Goal: Task Accomplishment & Management: Complete application form

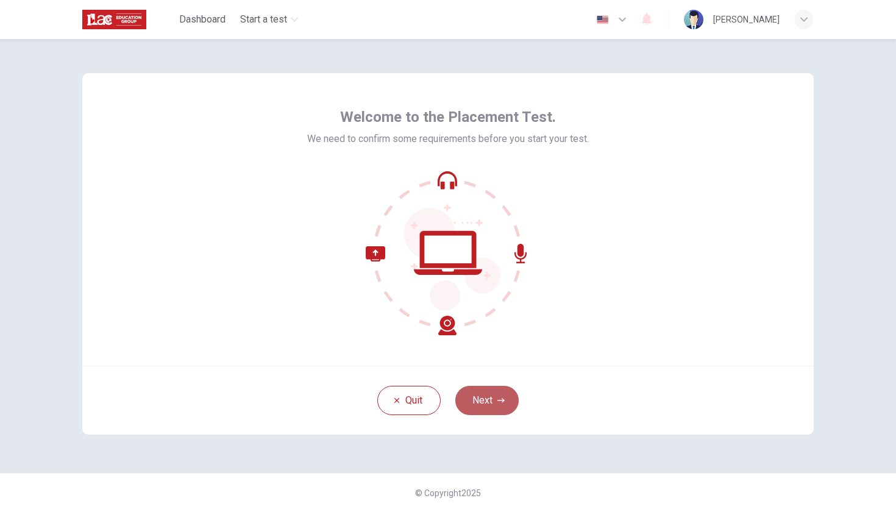
click at [494, 409] on button "Next" at bounding box center [487, 400] width 63 height 29
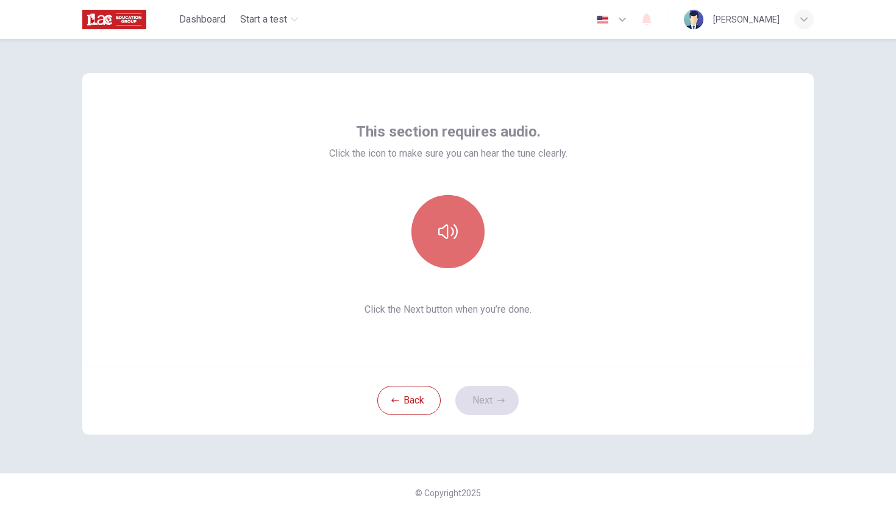
click at [449, 229] on icon "button" at bounding box center [448, 232] width 20 height 20
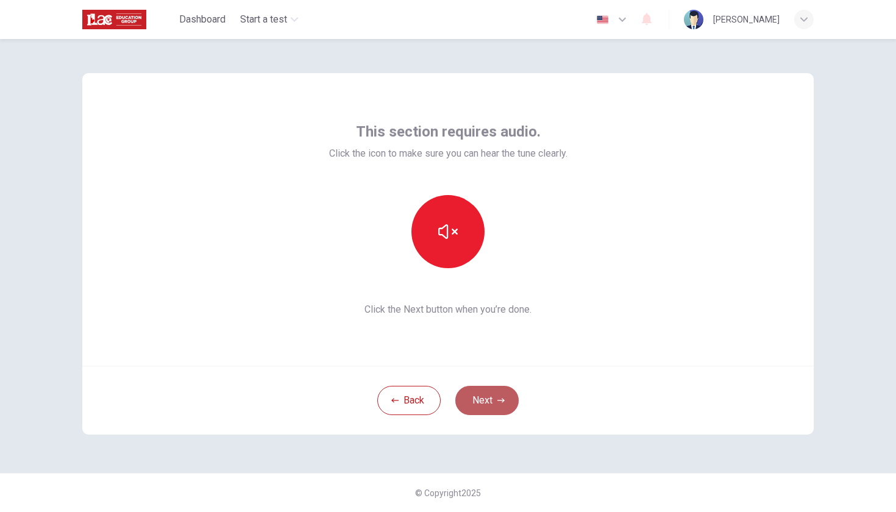
click at [479, 398] on button "Next" at bounding box center [487, 400] width 63 height 29
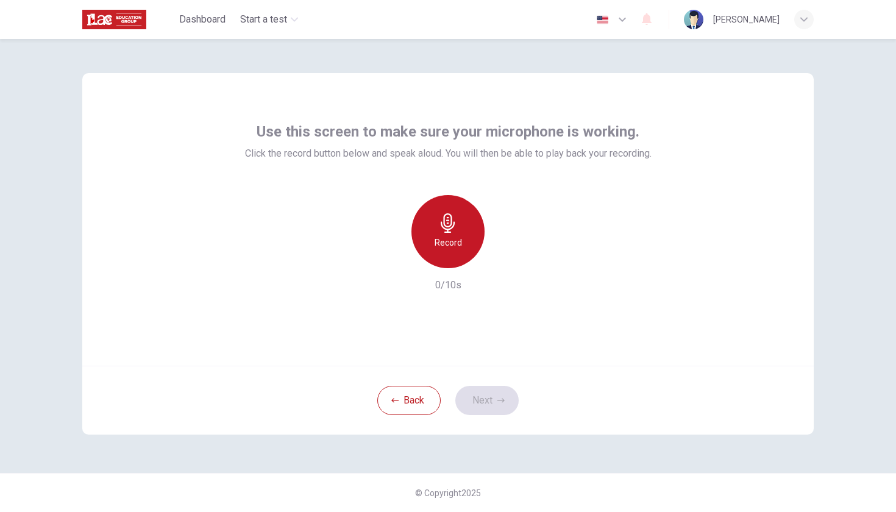
click at [449, 227] on icon "button" at bounding box center [448, 223] width 20 height 20
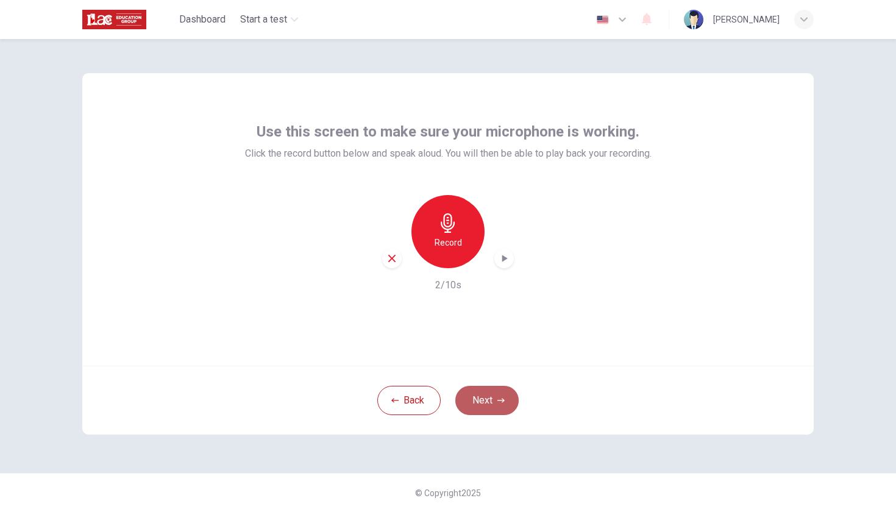
click at [488, 399] on button "Next" at bounding box center [487, 400] width 63 height 29
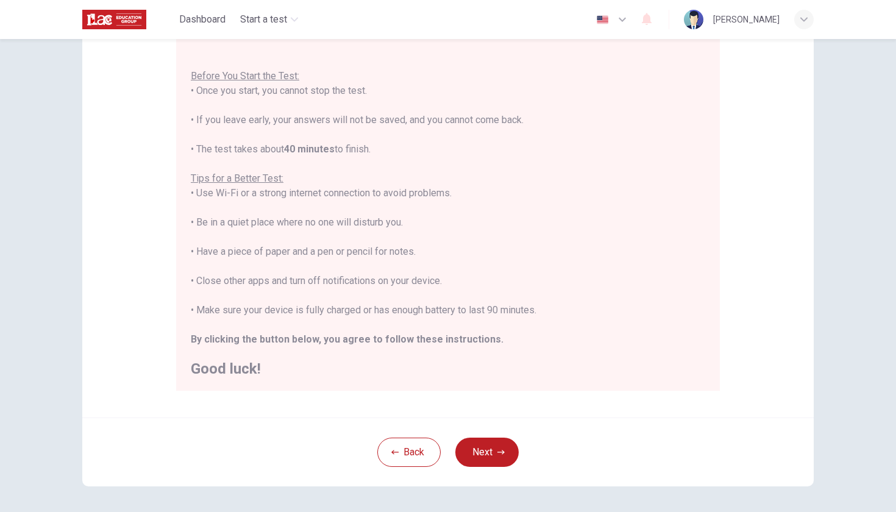
scroll to position [120, 0]
click at [494, 445] on button "Next" at bounding box center [487, 450] width 63 height 29
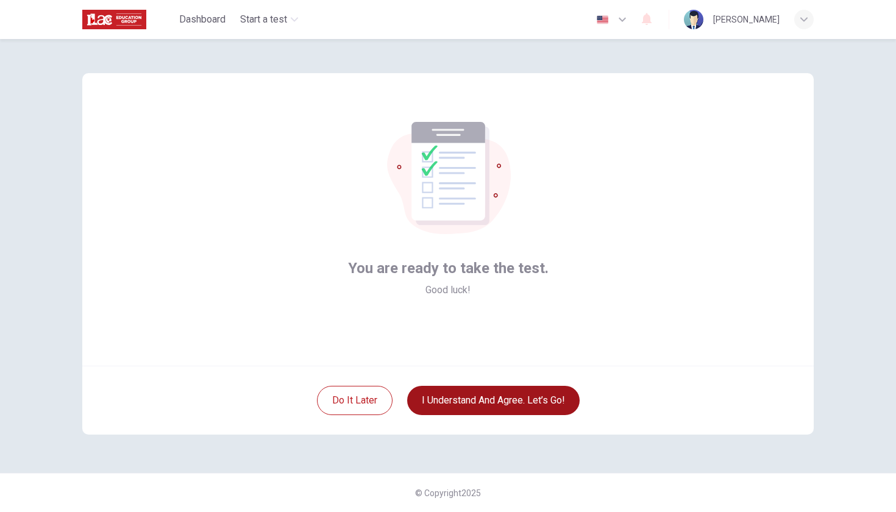
scroll to position [0, 0]
click at [476, 400] on button "I understand and agree. Let’s go!" at bounding box center [493, 400] width 173 height 29
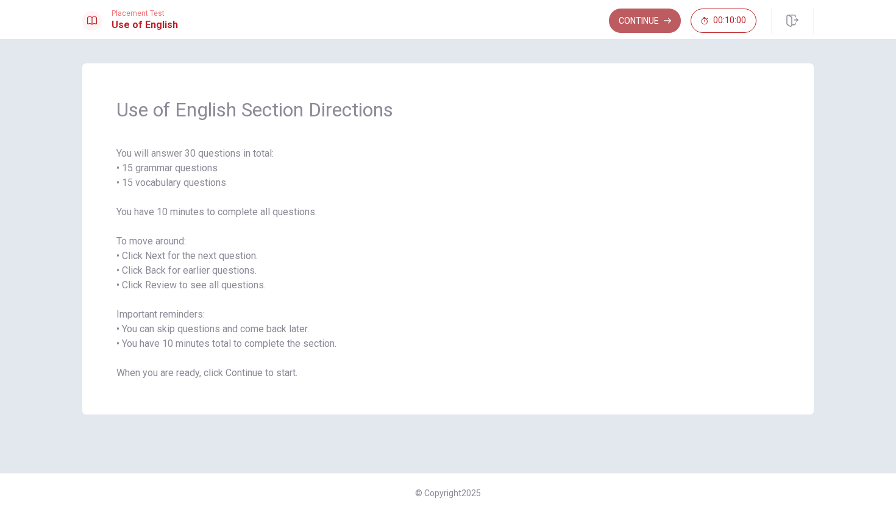
click at [644, 20] on button "Continue" at bounding box center [645, 21] width 72 height 24
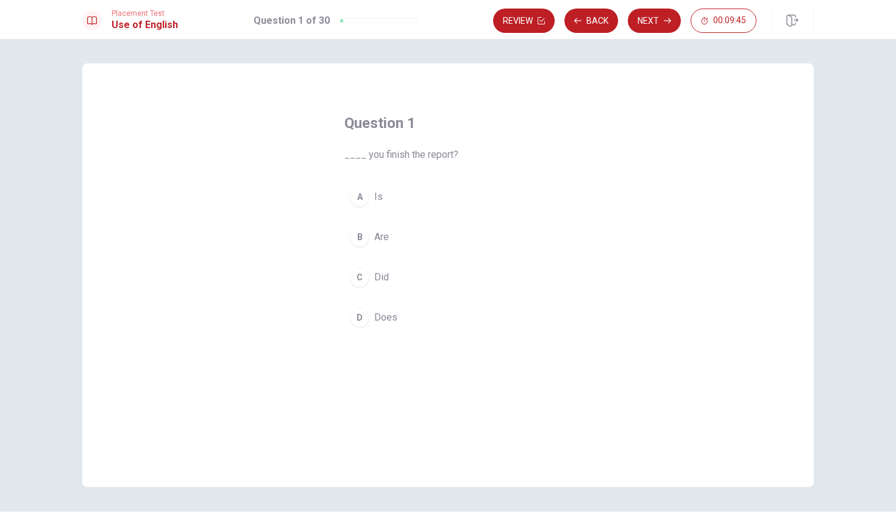
click at [379, 277] on span "Did" at bounding box center [381, 277] width 15 height 15
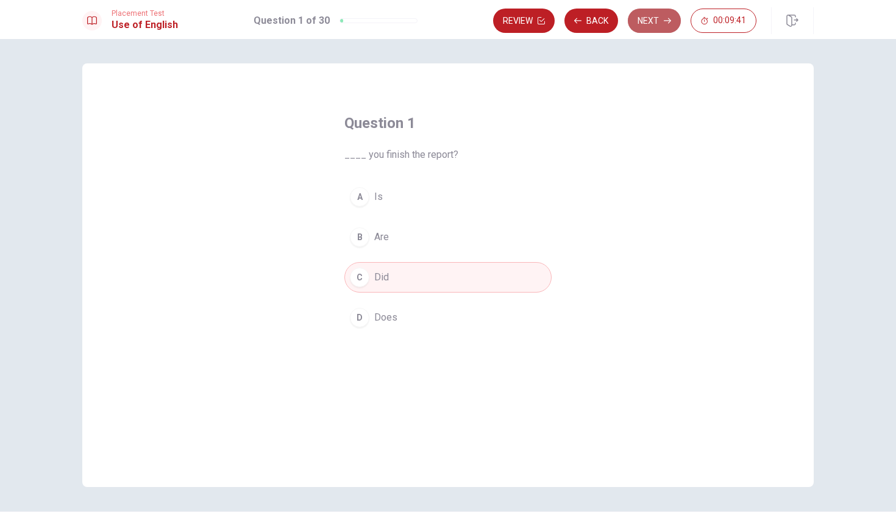
click at [648, 19] on button "Next" at bounding box center [654, 21] width 53 height 24
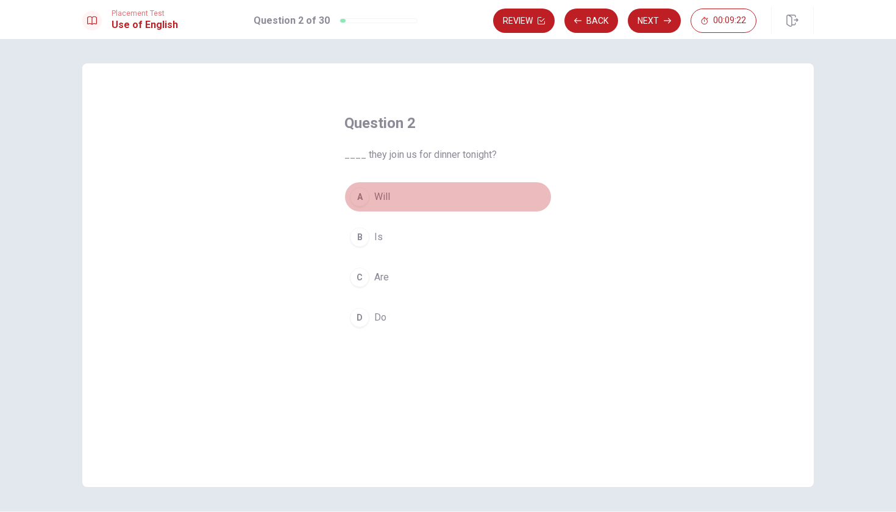
click at [383, 197] on span "Will" at bounding box center [382, 197] width 16 height 15
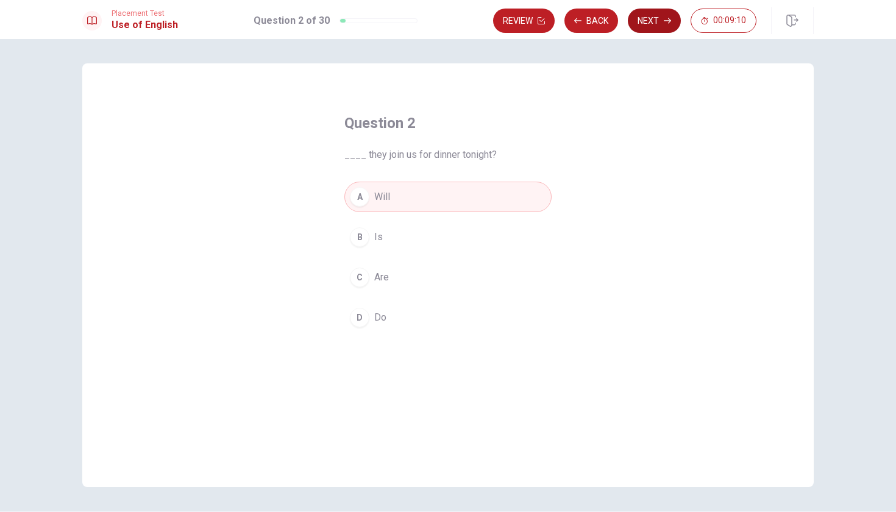
click at [644, 16] on button "Next" at bounding box center [654, 21] width 53 height 24
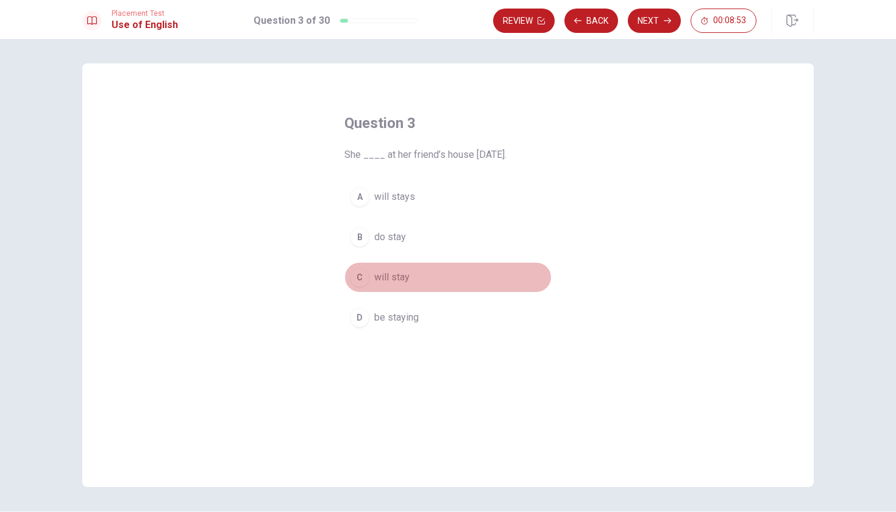
click at [382, 276] on span "will stay" at bounding box center [391, 277] width 35 height 15
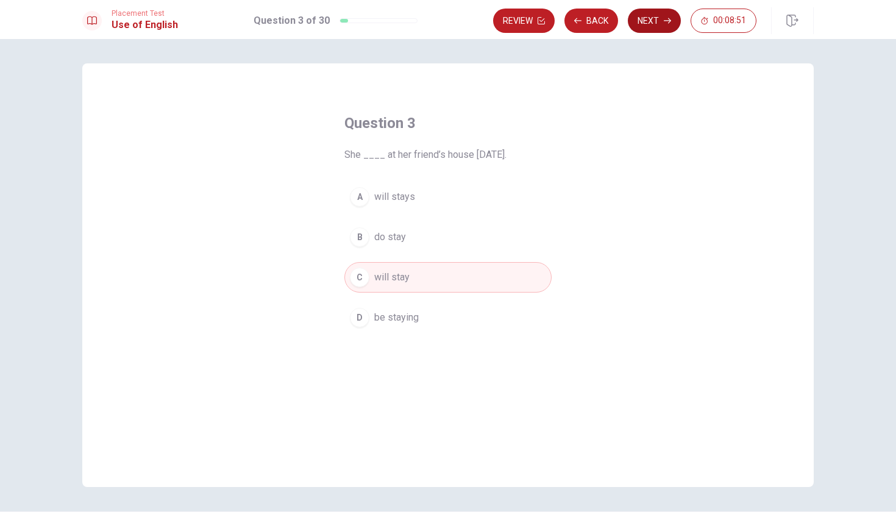
click at [649, 23] on button "Next" at bounding box center [654, 21] width 53 height 24
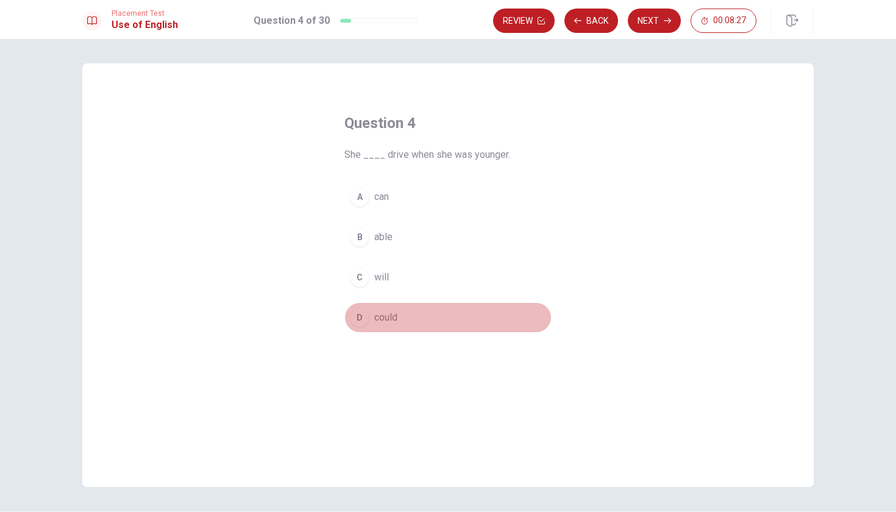
click at [387, 320] on span "could" at bounding box center [385, 317] width 23 height 15
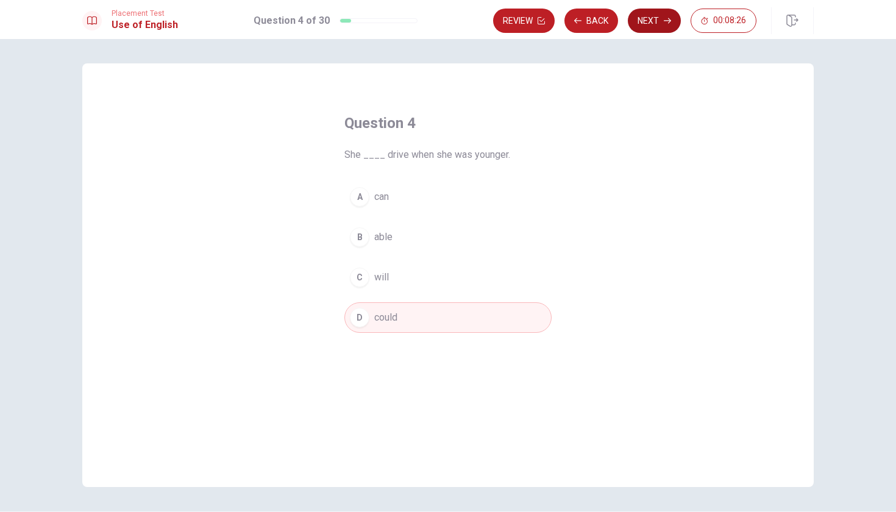
click at [651, 23] on button "Next" at bounding box center [654, 21] width 53 height 24
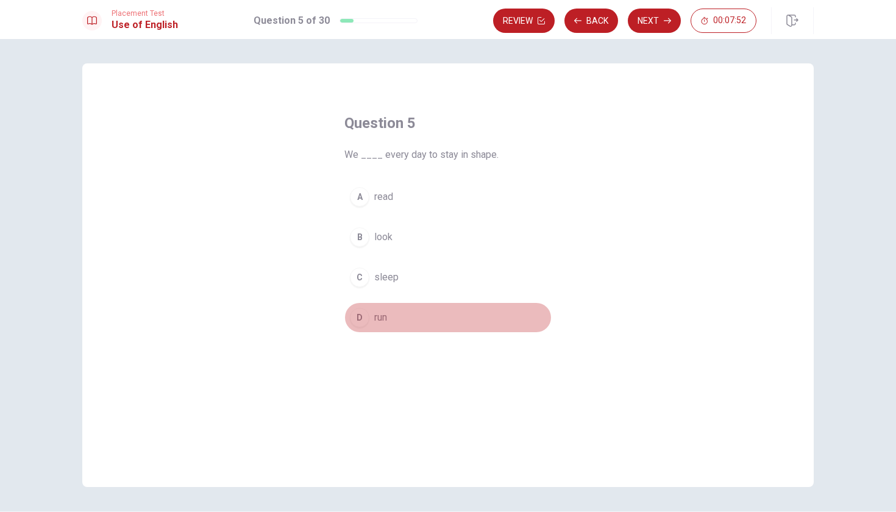
click at [381, 320] on span "run" at bounding box center [380, 317] width 13 height 15
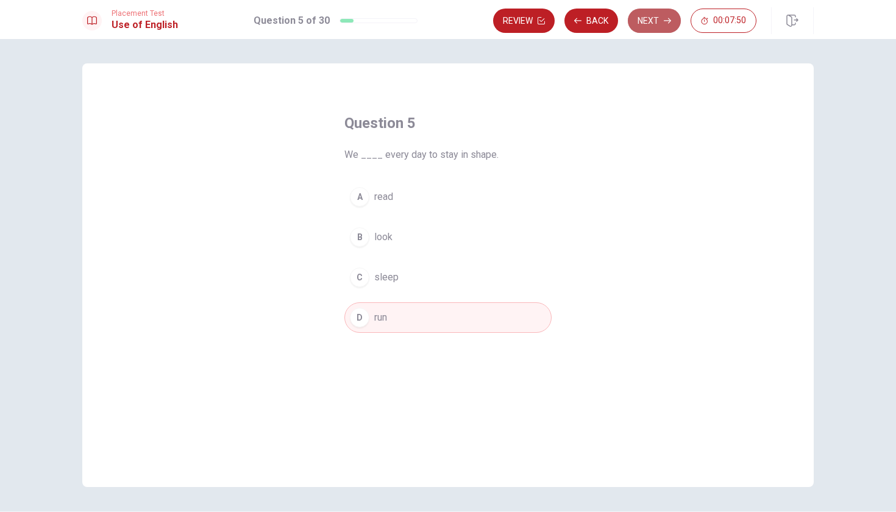
click at [649, 24] on button "Next" at bounding box center [654, 21] width 53 height 24
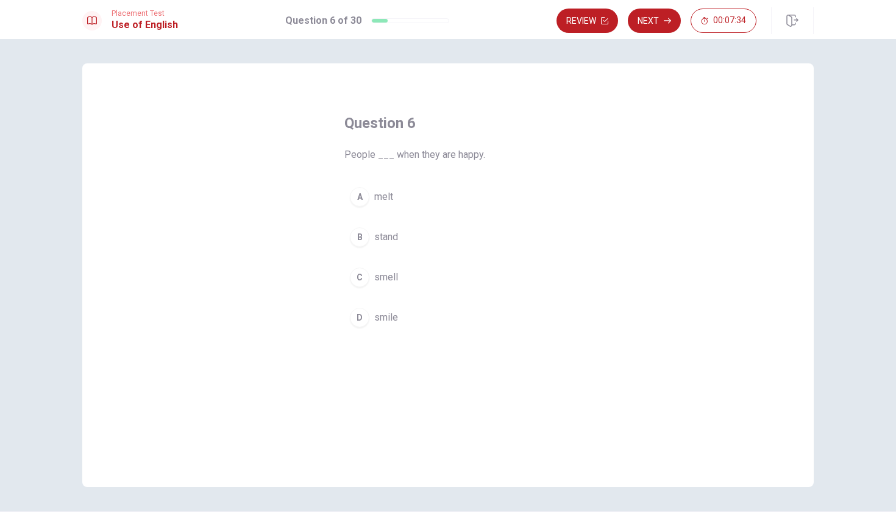
click at [368, 317] on button "D smile" at bounding box center [448, 317] width 207 height 30
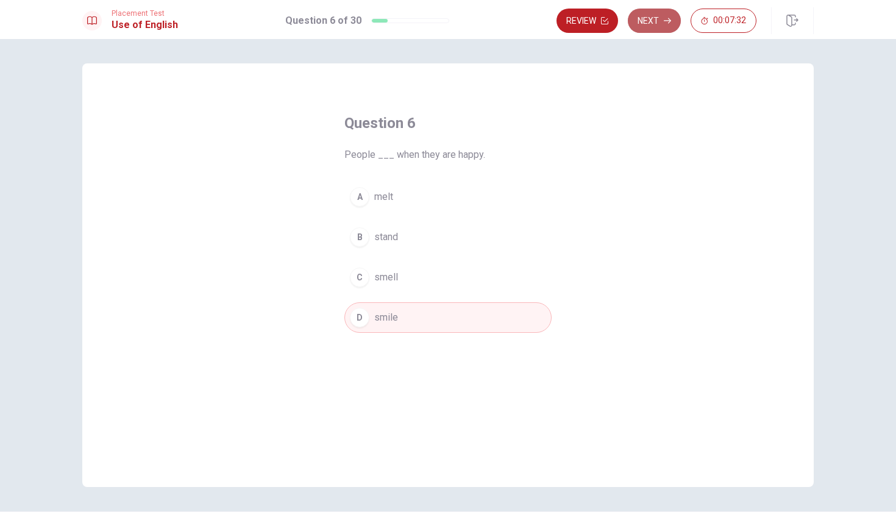
click at [649, 21] on button "Next" at bounding box center [654, 21] width 53 height 24
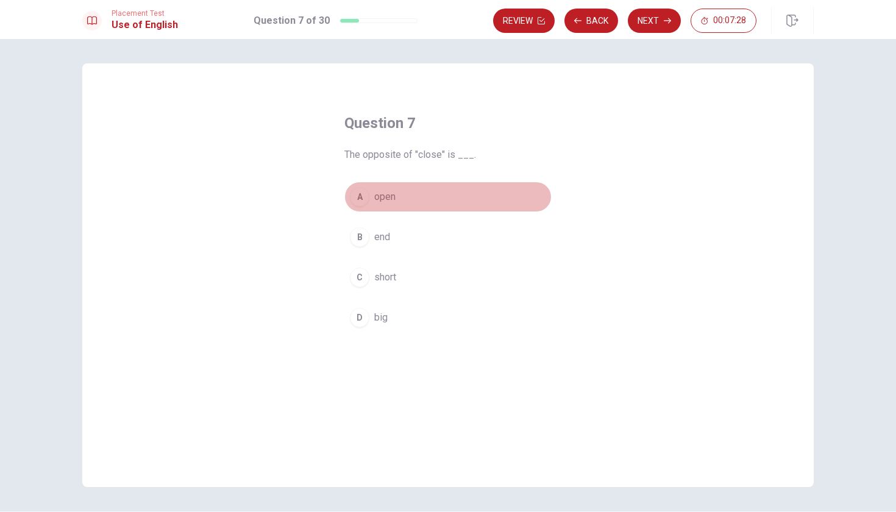
click at [374, 199] on span "open" at bounding box center [384, 197] width 21 height 15
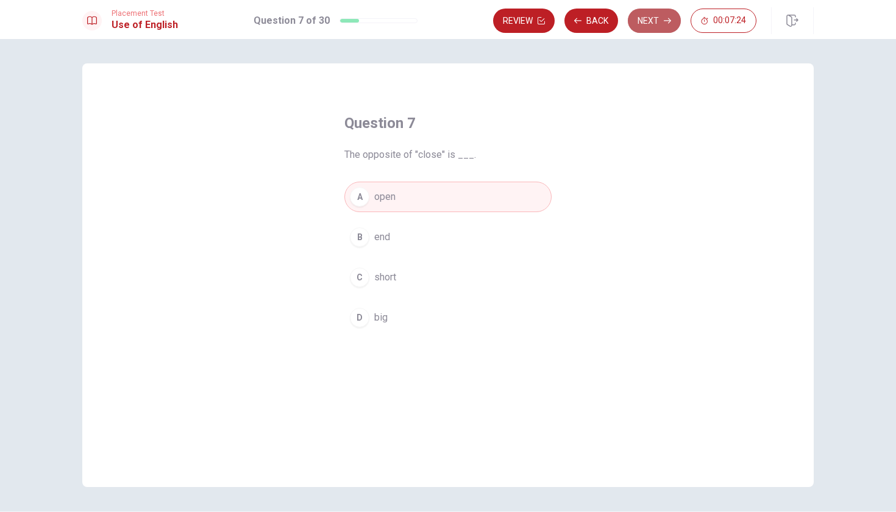
click at [659, 24] on button "Next" at bounding box center [654, 21] width 53 height 24
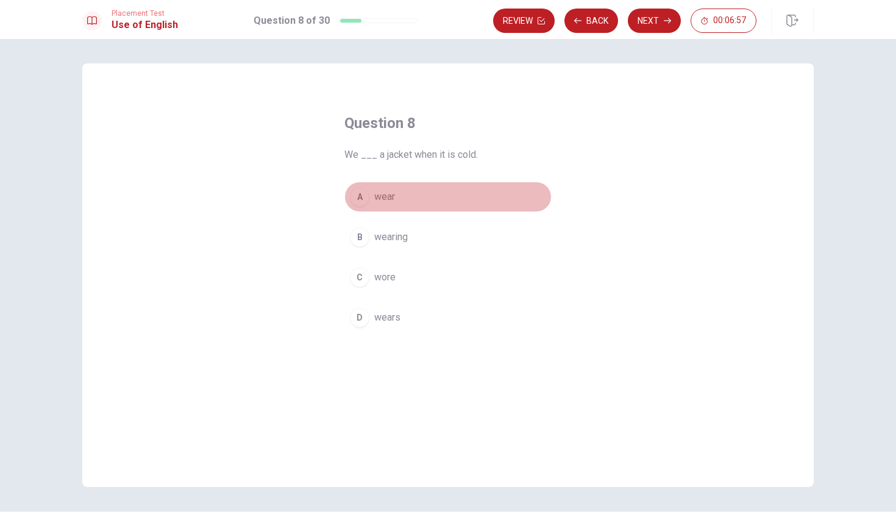
click at [384, 196] on span "wear" at bounding box center [384, 197] width 21 height 15
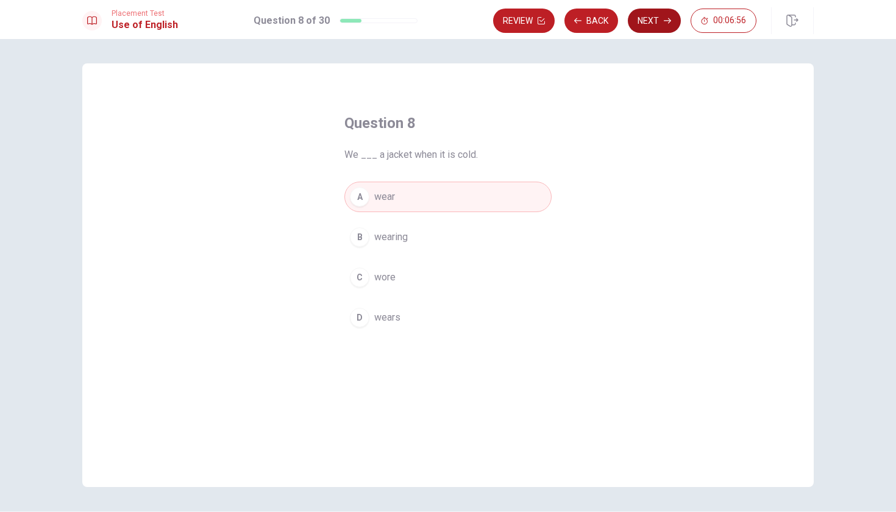
click at [648, 23] on button "Next" at bounding box center [654, 21] width 53 height 24
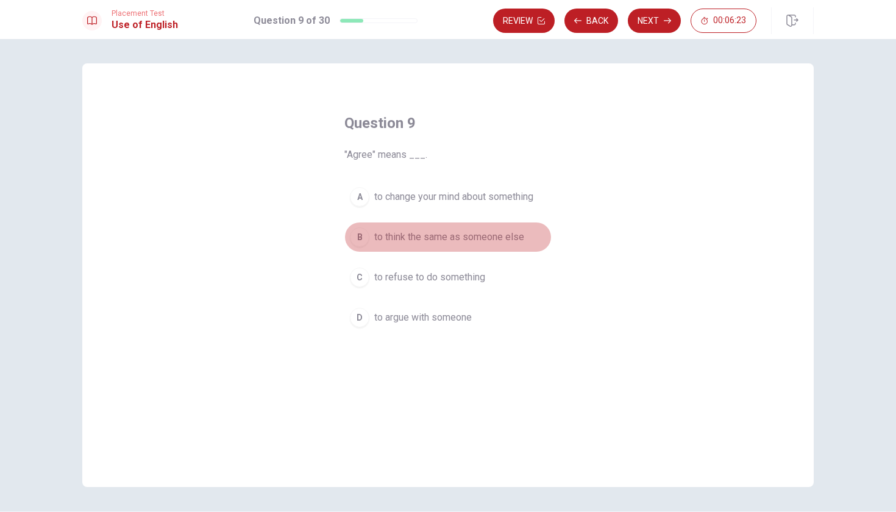
click at [357, 234] on div "B" at bounding box center [360, 237] width 20 height 20
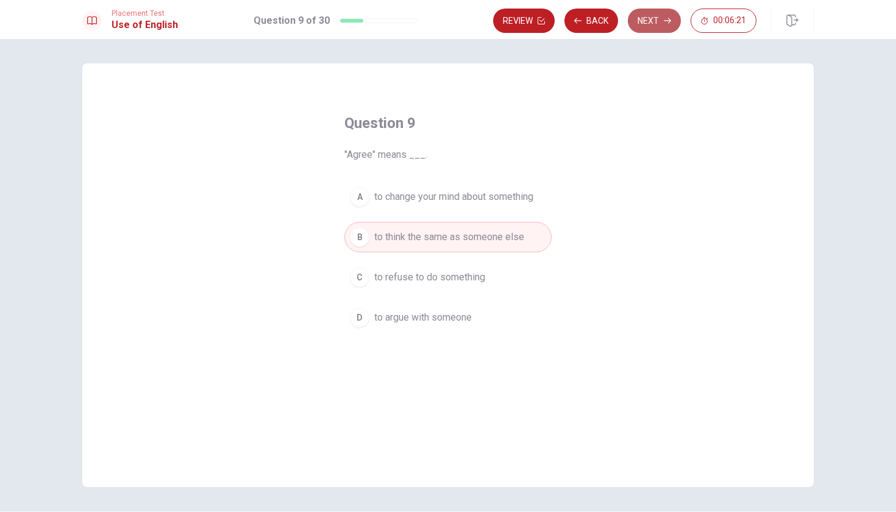
click at [651, 23] on button "Next" at bounding box center [654, 21] width 53 height 24
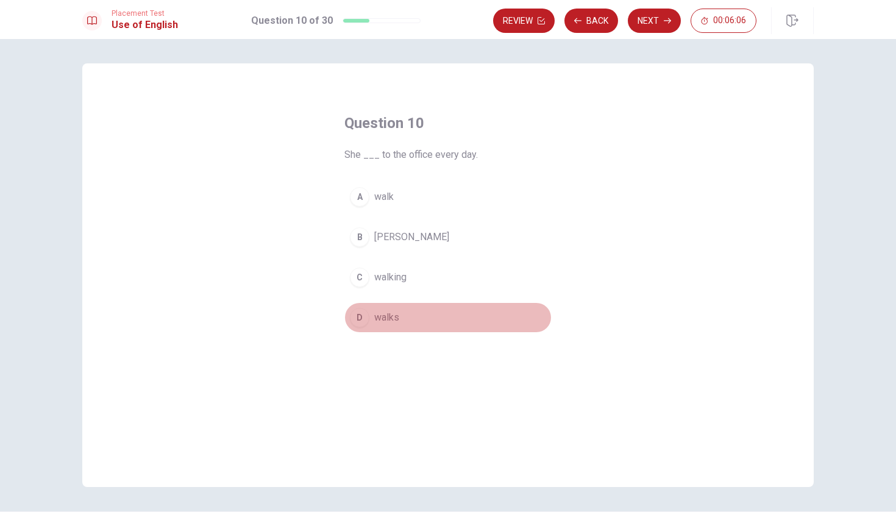
click at [387, 317] on span "walks" at bounding box center [386, 317] width 25 height 15
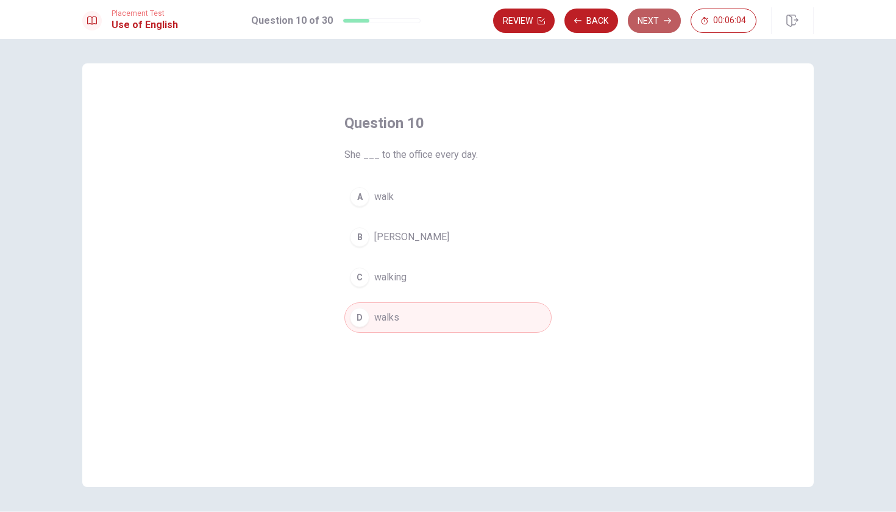
click at [660, 15] on button "Next" at bounding box center [654, 21] width 53 height 24
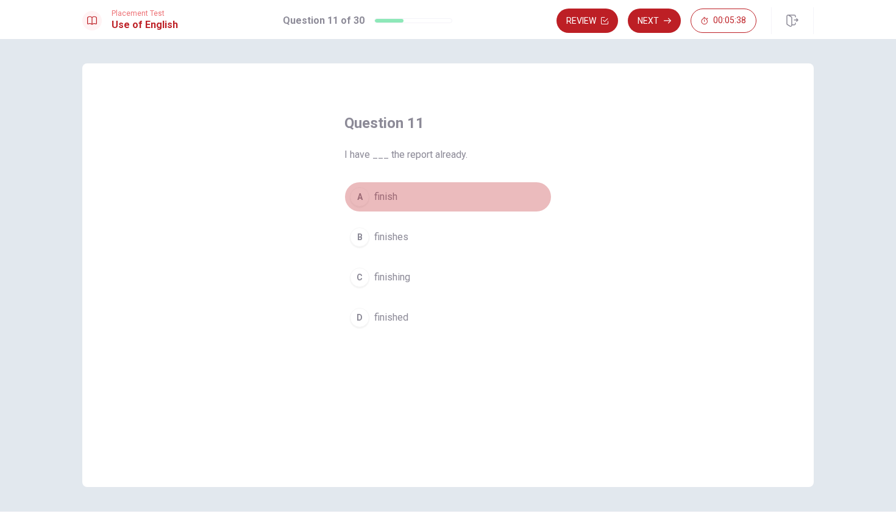
click at [383, 198] on span "finish" at bounding box center [385, 197] width 23 height 15
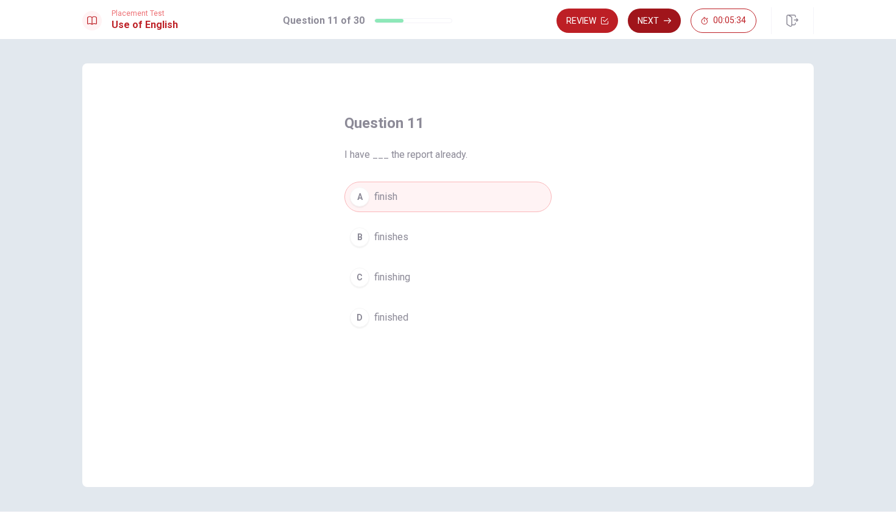
click at [652, 20] on button "Next" at bounding box center [654, 21] width 53 height 24
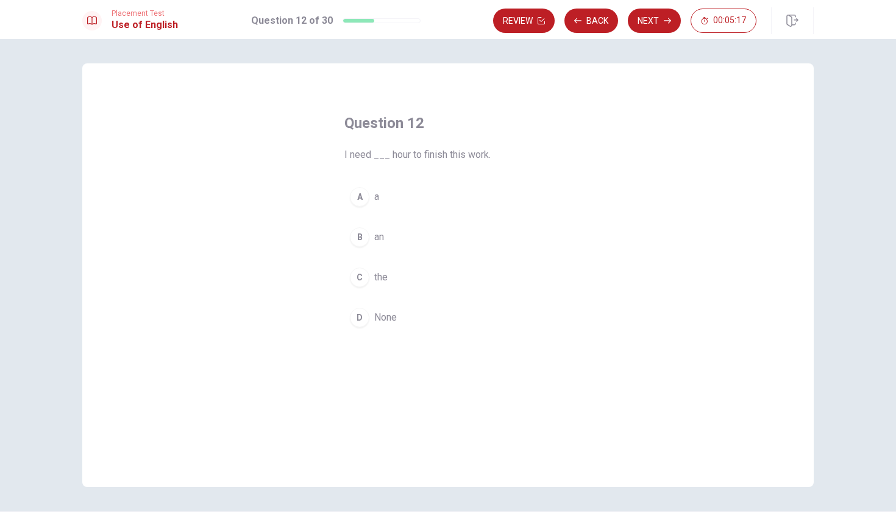
click at [377, 239] on span "an" at bounding box center [379, 237] width 10 height 15
click at [649, 21] on button "Next" at bounding box center [654, 21] width 53 height 24
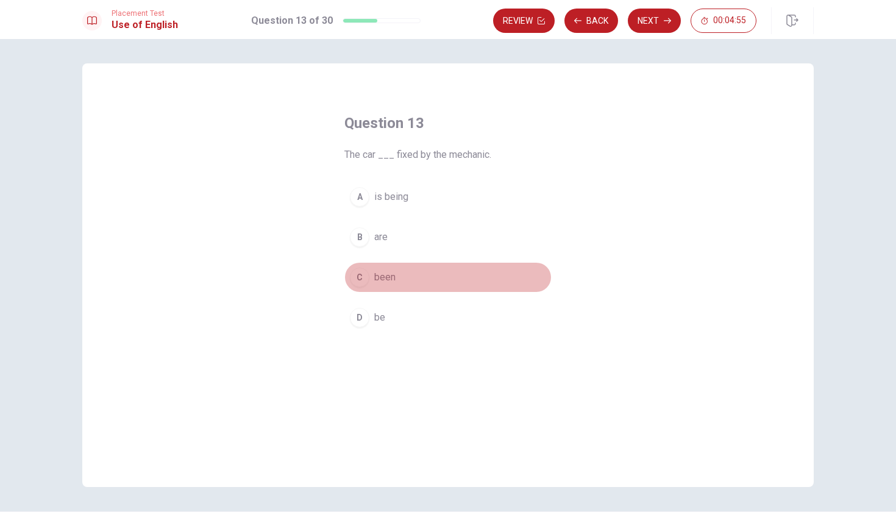
click at [384, 279] on span "been" at bounding box center [384, 277] width 21 height 15
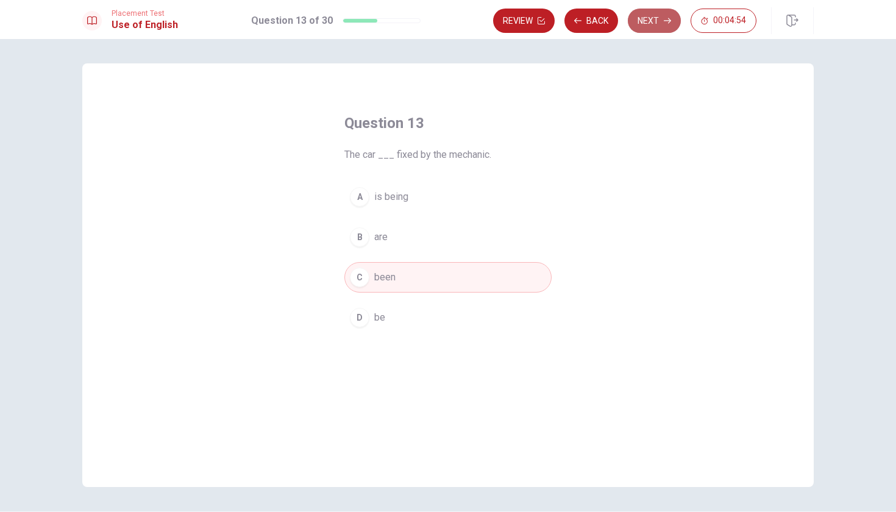
click at [659, 23] on button "Next" at bounding box center [654, 21] width 53 height 24
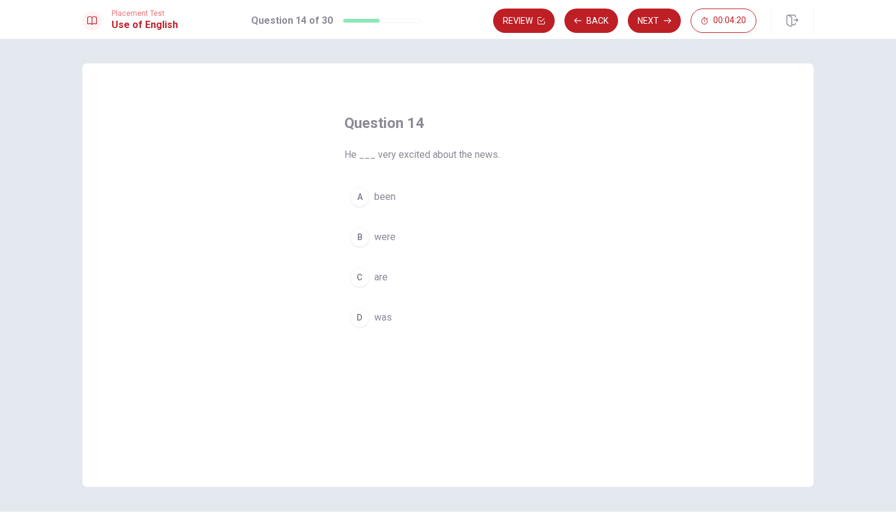
click at [379, 312] on span "was" at bounding box center [383, 317] width 18 height 15
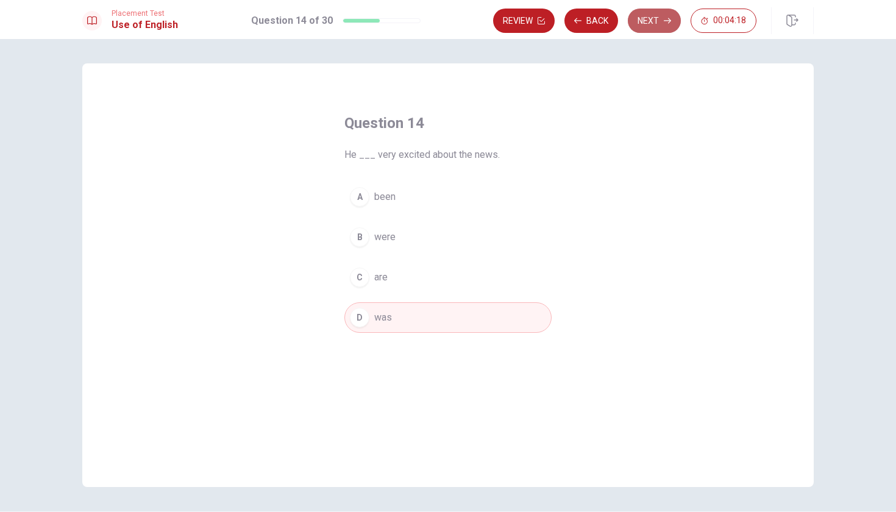
click at [648, 17] on button "Next" at bounding box center [654, 21] width 53 height 24
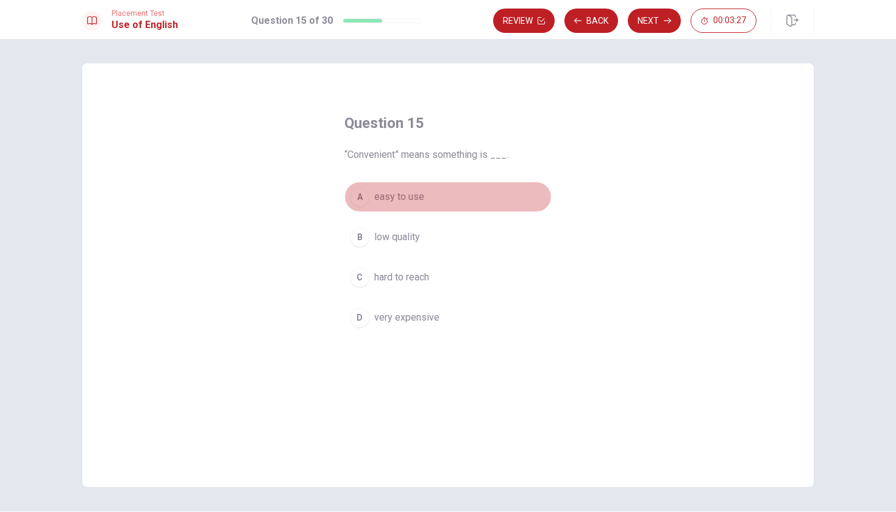
click at [400, 195] on span "easy to use" at bounding box center [399, 197] width 50 height 15
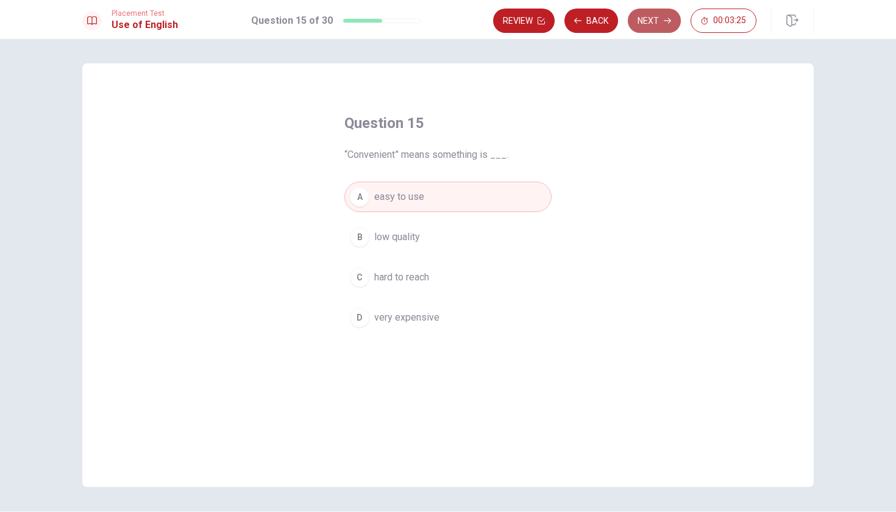
click at [659, 22] on button "Next" at bounding box center [654, 21] width 53 height 24
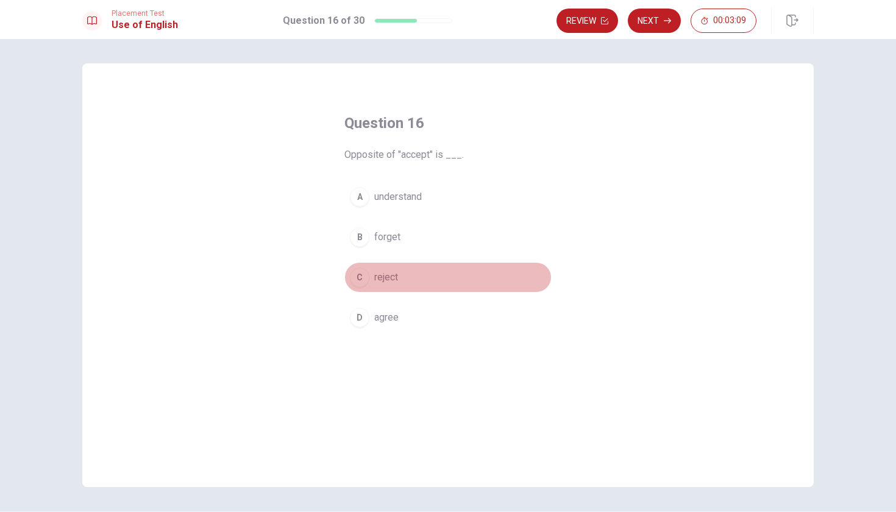
click at [389, 276] on span "reject" at bounding box center [386, 277] width 24 height 15
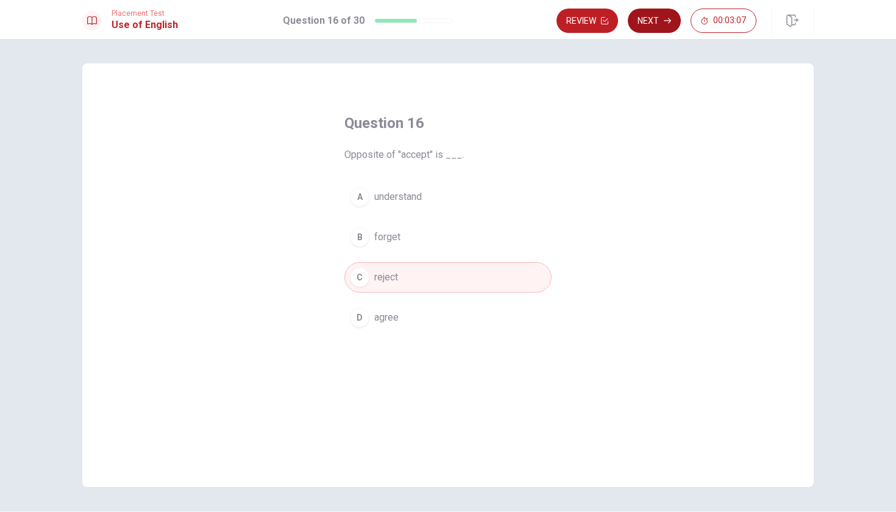
click at [664, 24] on button "Next" at bounding box center [654, 21] width 53 height 24
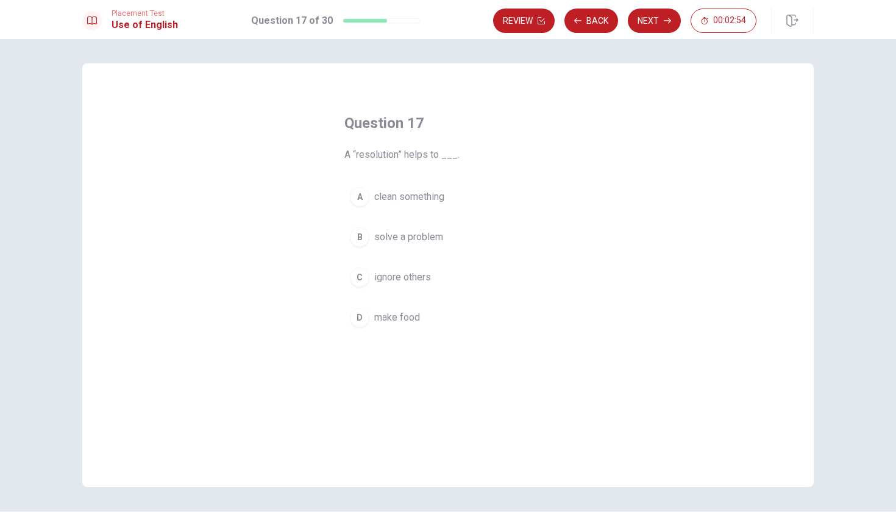
click at [441, 237] on span "solve a problem" at bounding box center [408, 237] width 69 height 15
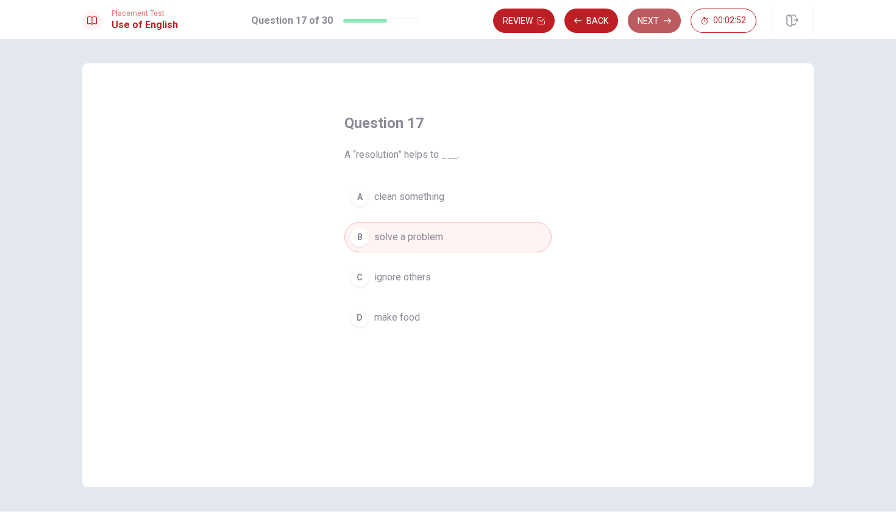
click at [664, 16] on button "Next" at bounding box center [654, 21] width 53 height 24
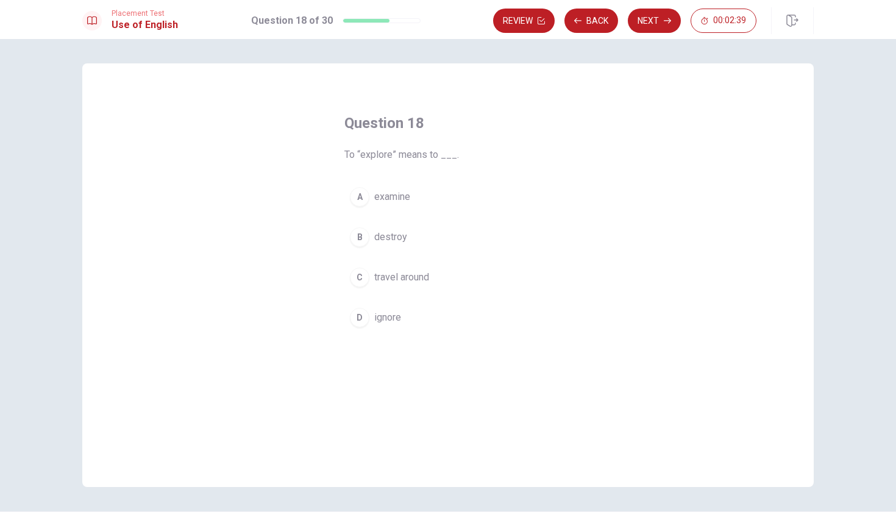
click at [399, 196] on span "examine" at bounding box center [392, 197] width 36 height 15
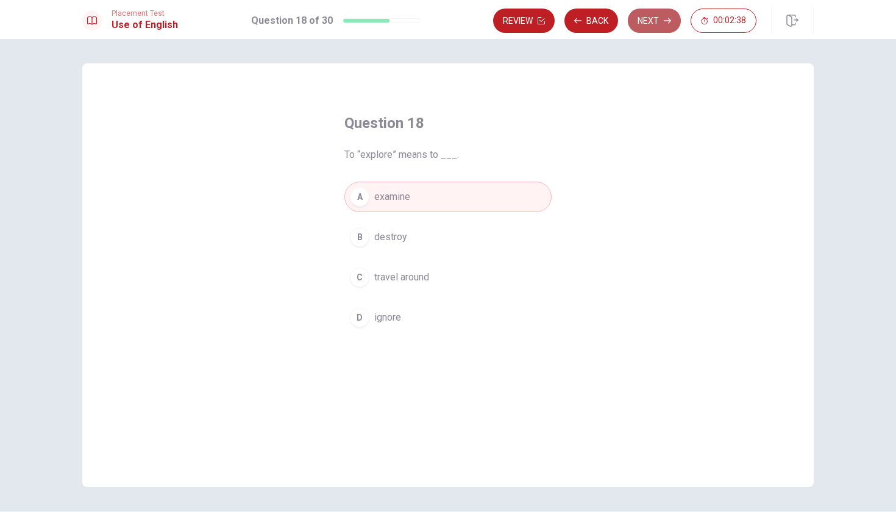
click at [661, 25] on button "Next" at bounding box center [654, 21] width 53 height 24
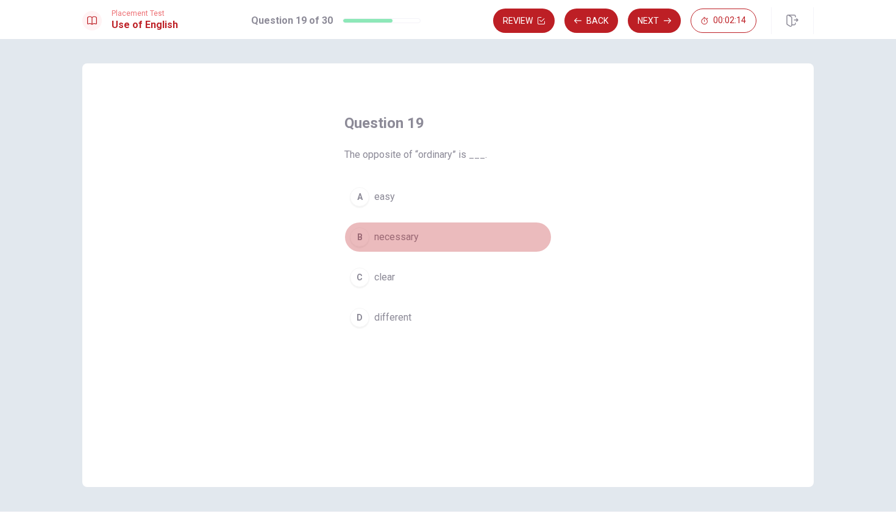
click at [399, 238] on span "necessary" at bounding box center [396, 237] width 45 height 15
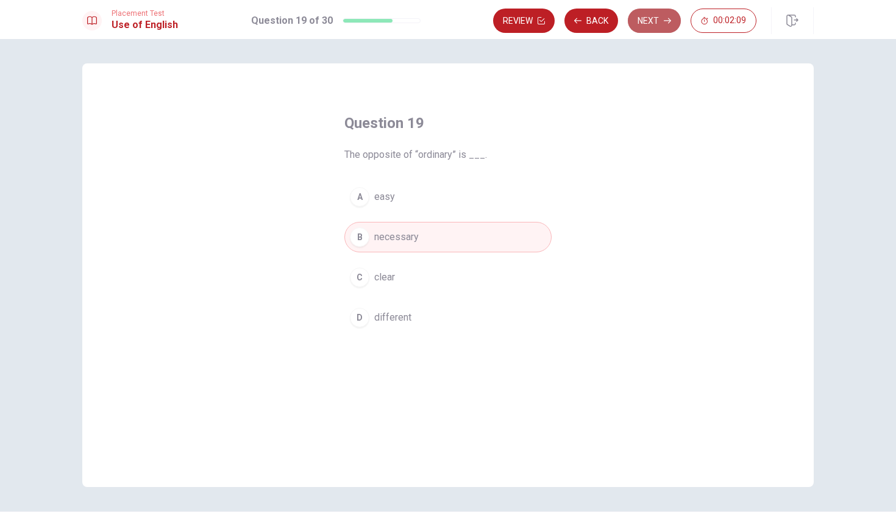
click at [656, 19] on button "Next" at bounding box center [654, 21] width 53 height 24
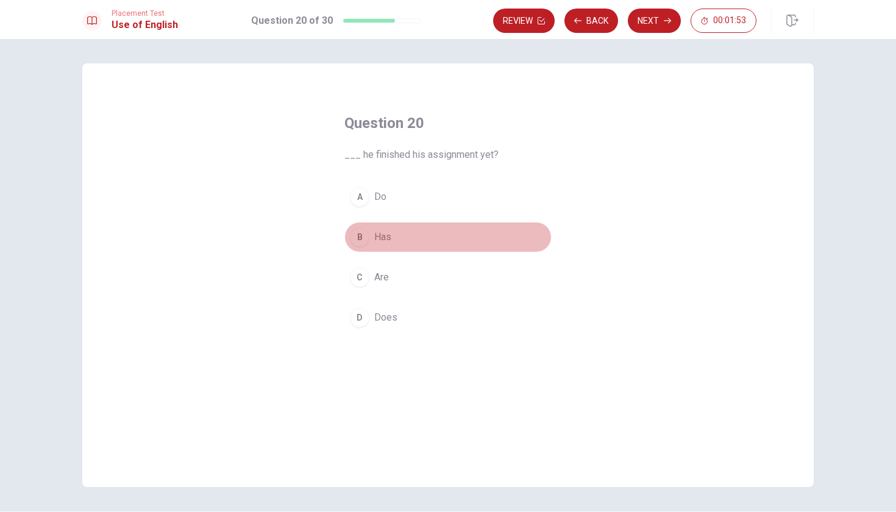
click at [382, 238] on span "Has" at bounding box center [382, 237] width 17 height 15
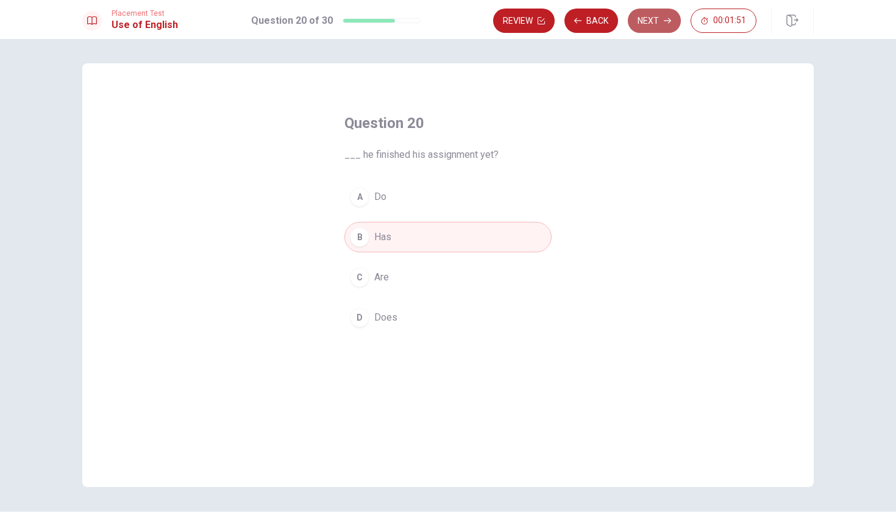
click at [655, 15] on button "Next" at bounding box center [654, 21] width 53 height 24
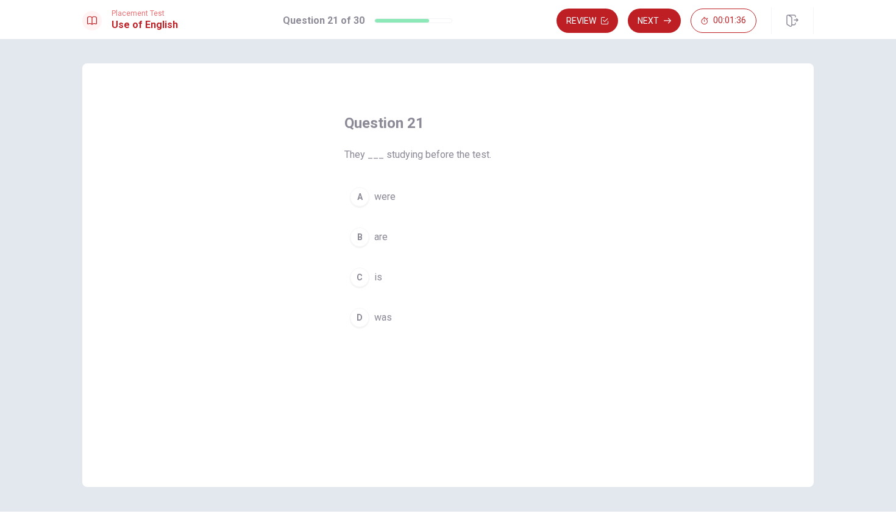
click at [385, 199] on span "were" at bounding box center [384, 197] width 21 height 15
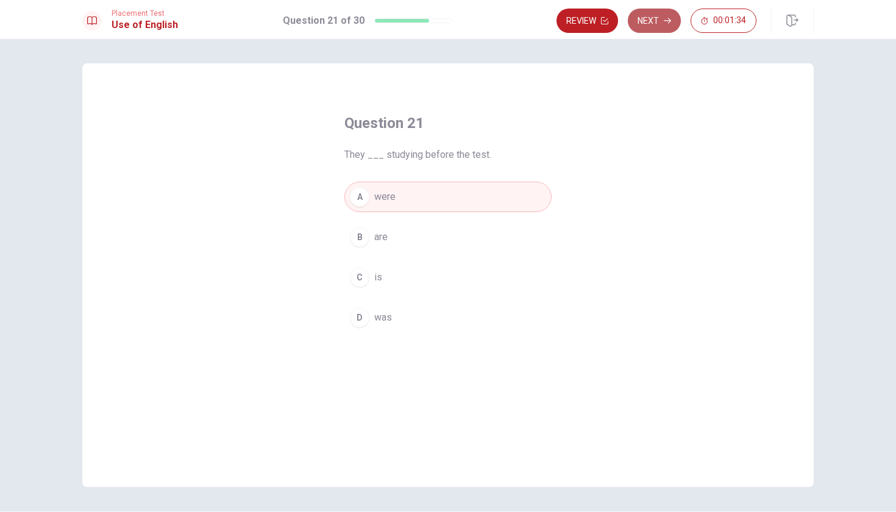
click at [649, 21] on button "Next" at bounding box center [654, 21] width 53 height 24
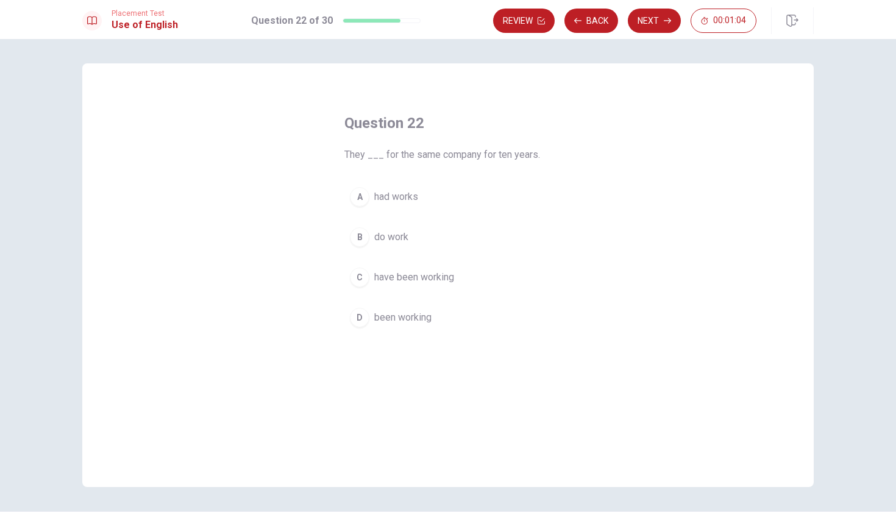
click at [420, 273] on span "have been working" at bounding box center [414, 277] width 80 height 15
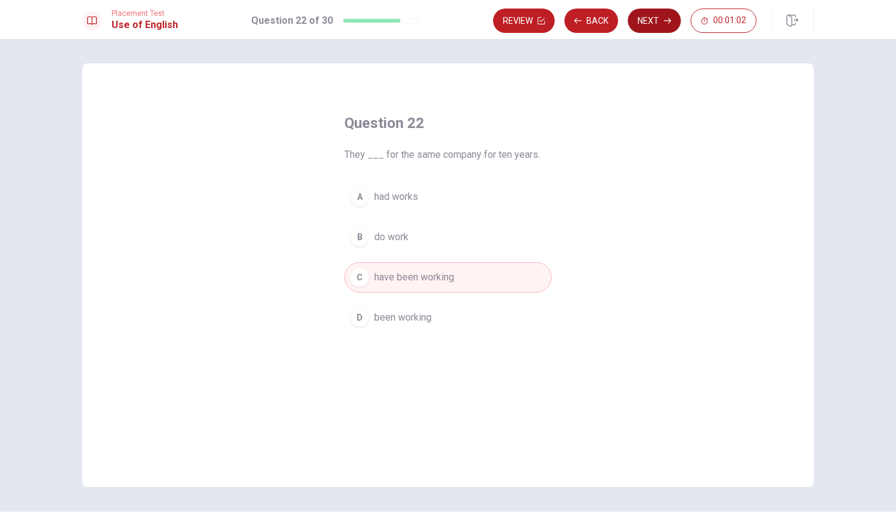
click at [660, 22] on button "Next" at bounding box center [654, 21] width 53 height 24
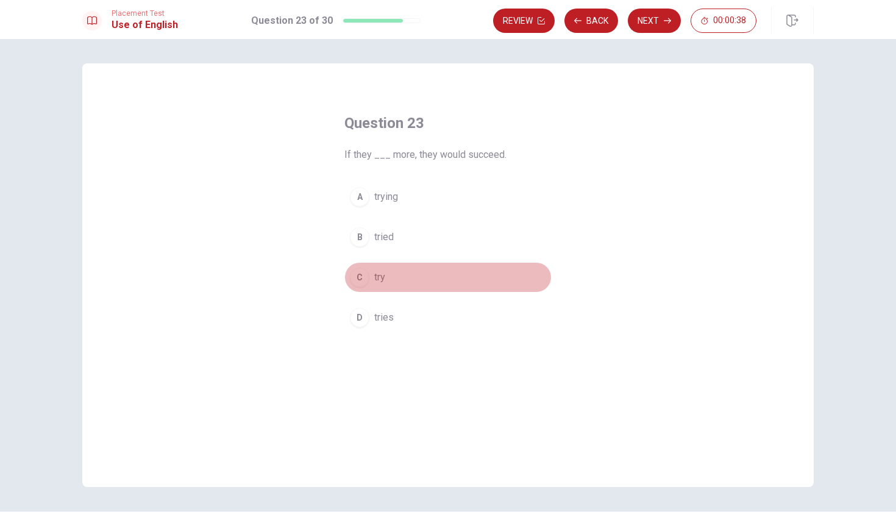
click at [380, 280] on span "try" at bounding box center [379, 277] width 11 height 15
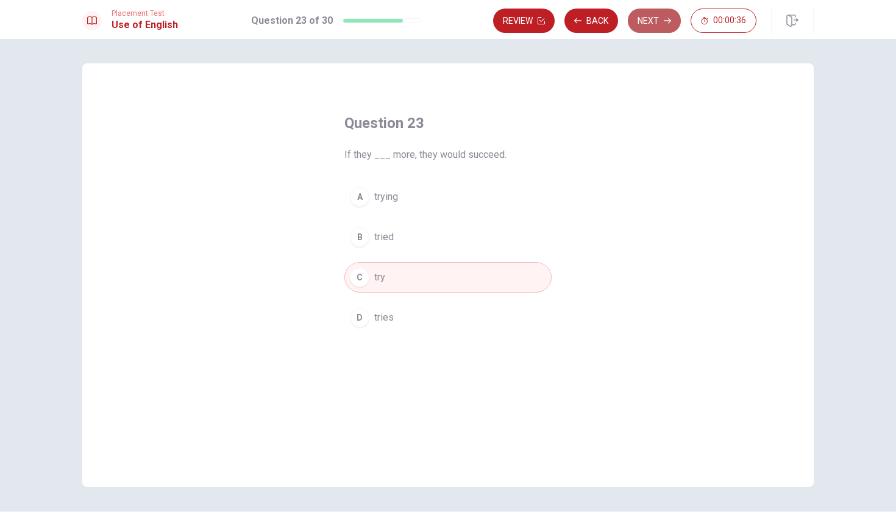
click at [657, 19] on button "Next" at bounding box center [654, 21] width 53 height 24
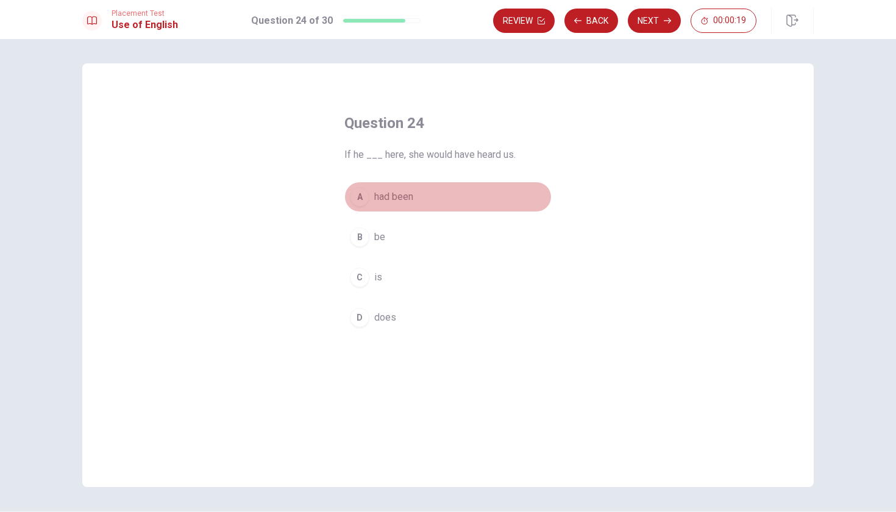
click at [387, 196] on span "had been" at bounding box center [393, 197] width 39 height 15
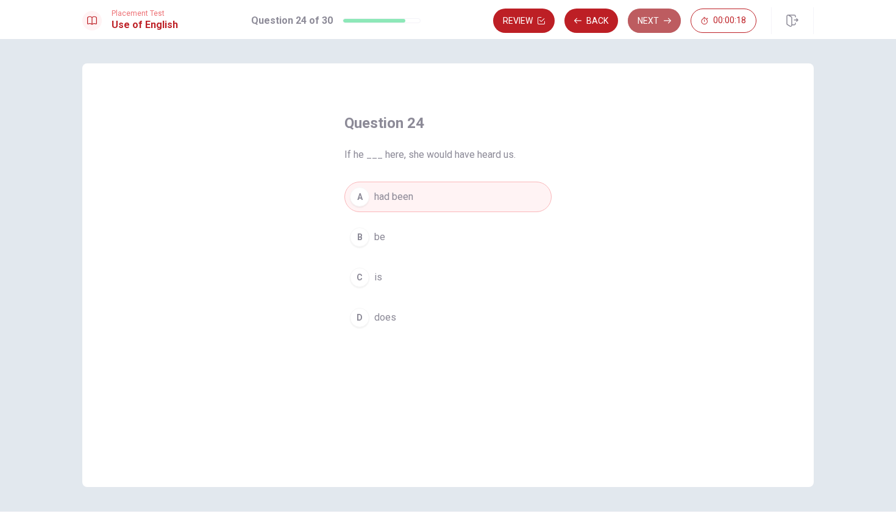
click at [660, 21] on button "Next" at bounding box center [654, 21] width 53 height 24
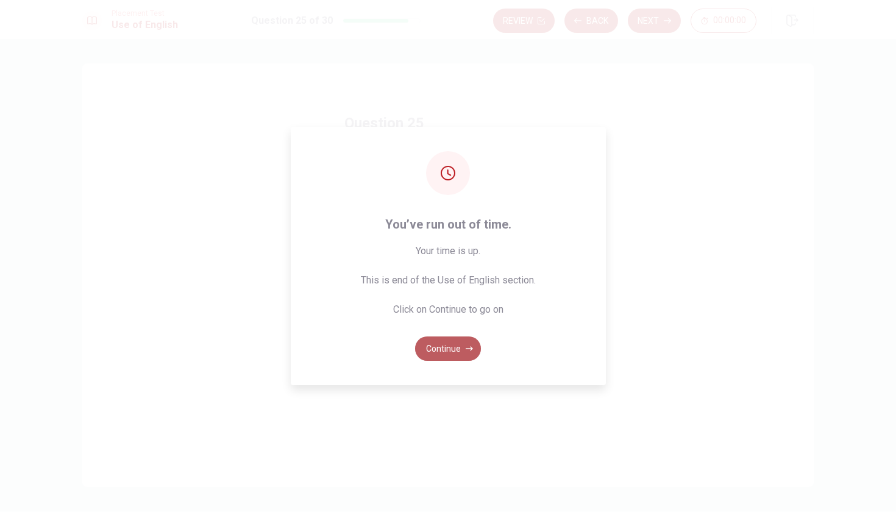
click at [459, 346] on button "Continue" at bounding box center [448, 349] width 66 height 24
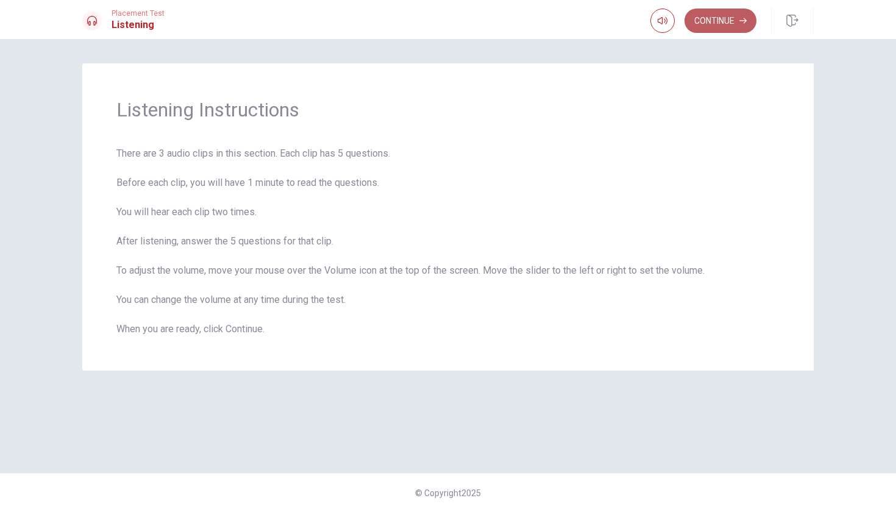
click at [720, 20] on button "Continue" at bounding box center [721, 21] width 72 height 24
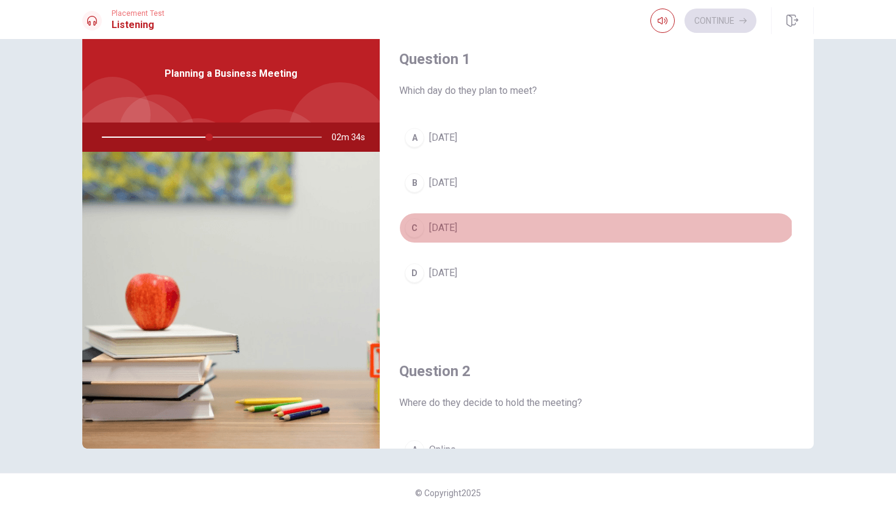
click at [416, 231] on div "C" at bounding box center [415, 228] width 20 height 20
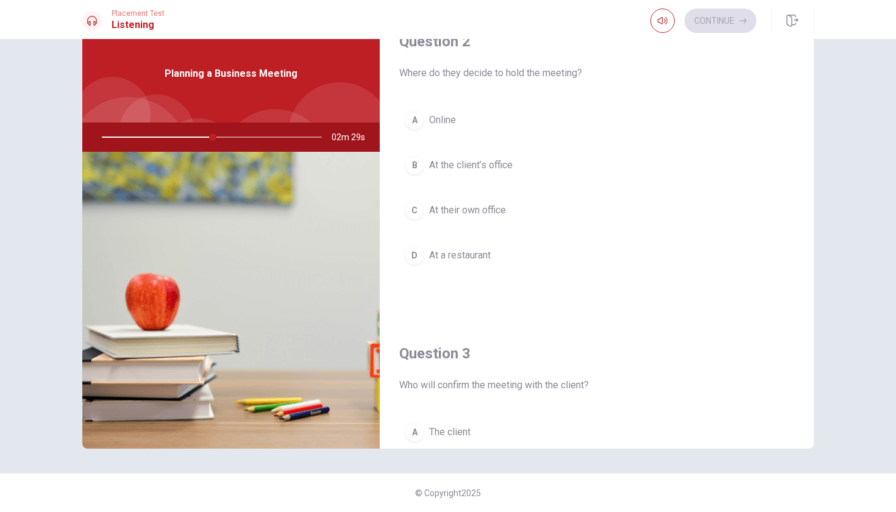
scroll to position [336, 0]
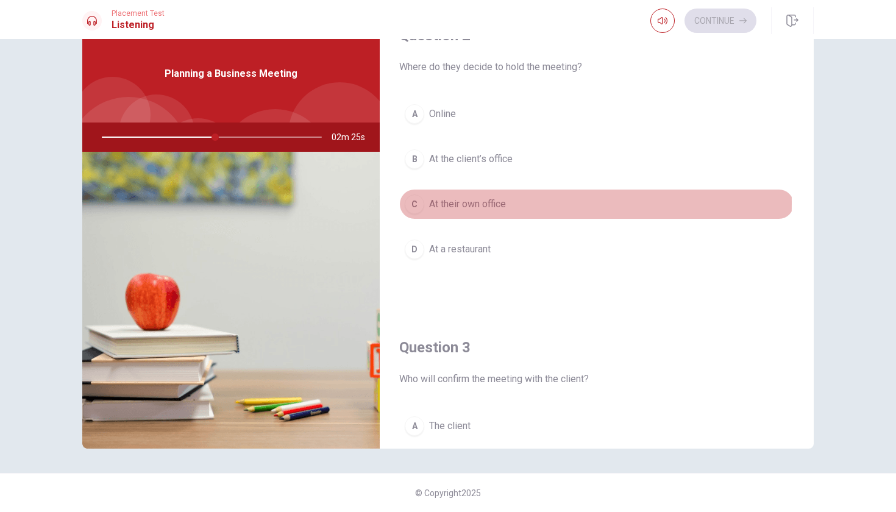
click at [415, 203] on div "C" at bounding box center [415, 205] width 20 height 20
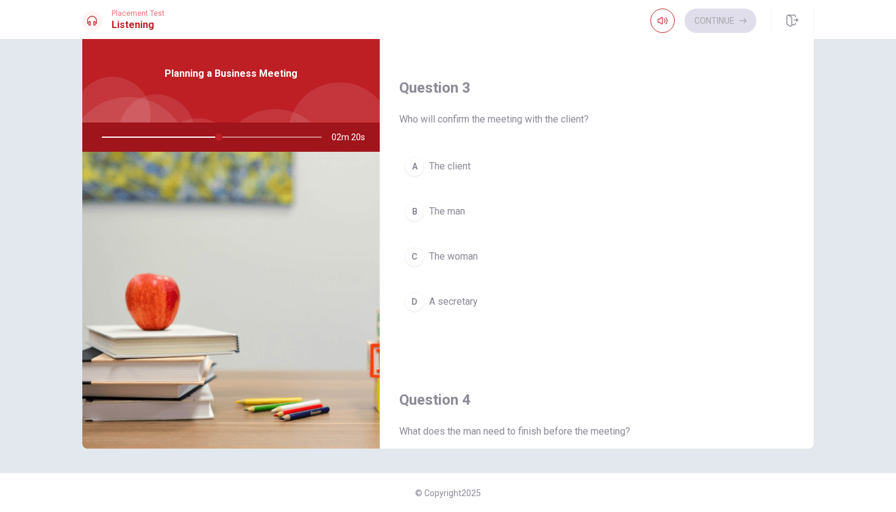
scroll to position [596, 0]
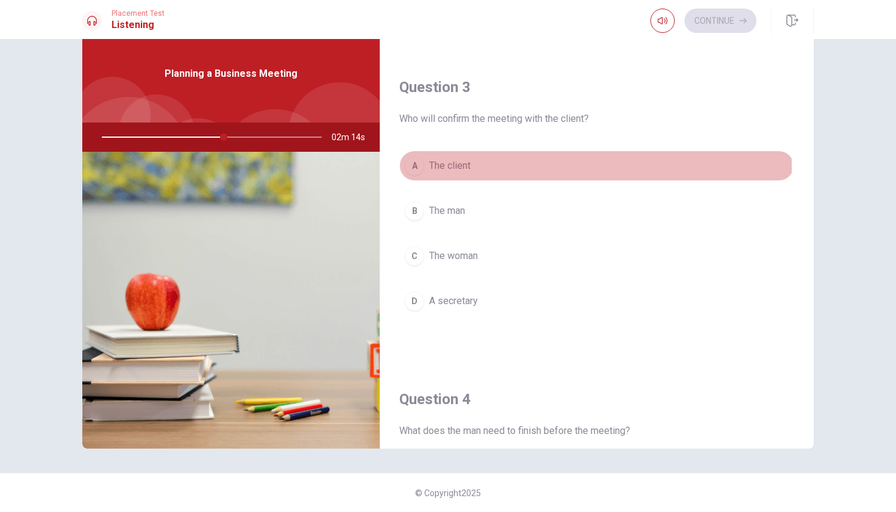
click at [413, 168] on div "A" at bounding box center [415, 166] width 20 height 20
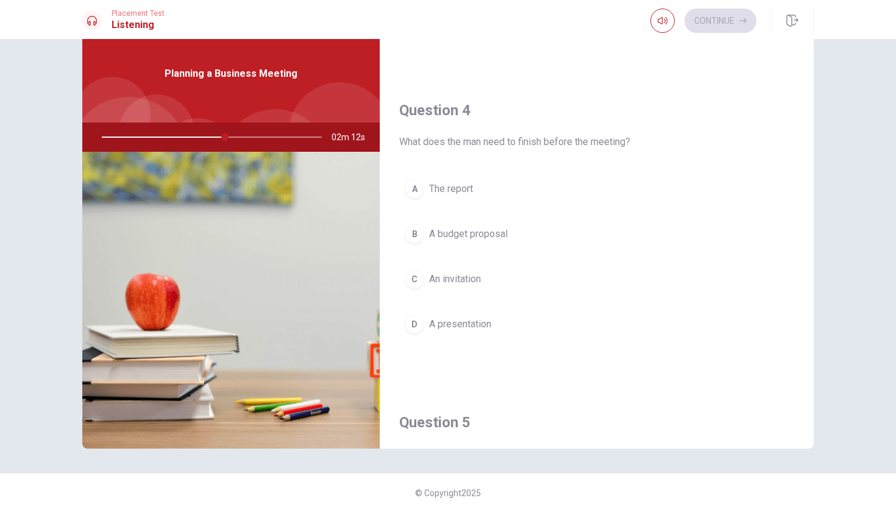
scroll to position [887, 0]
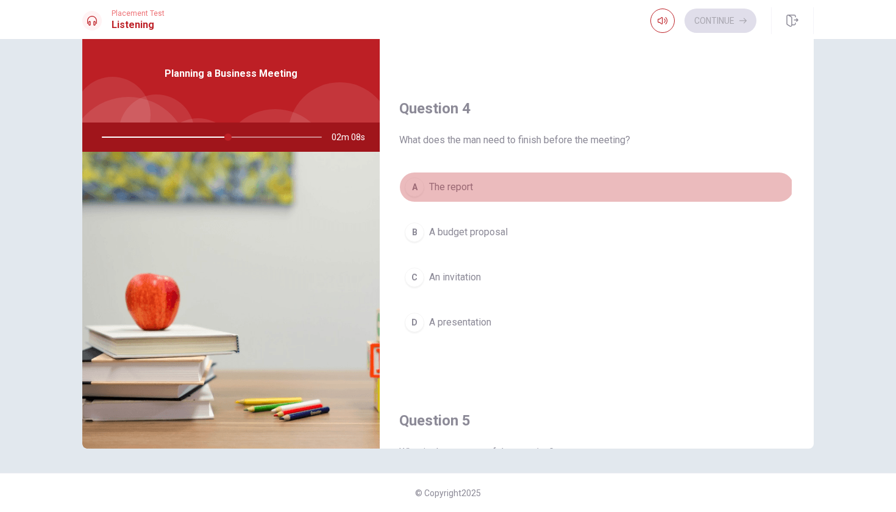
click at [414, 185] on div "A" at bounding box center [415, 187] width 20 height 20
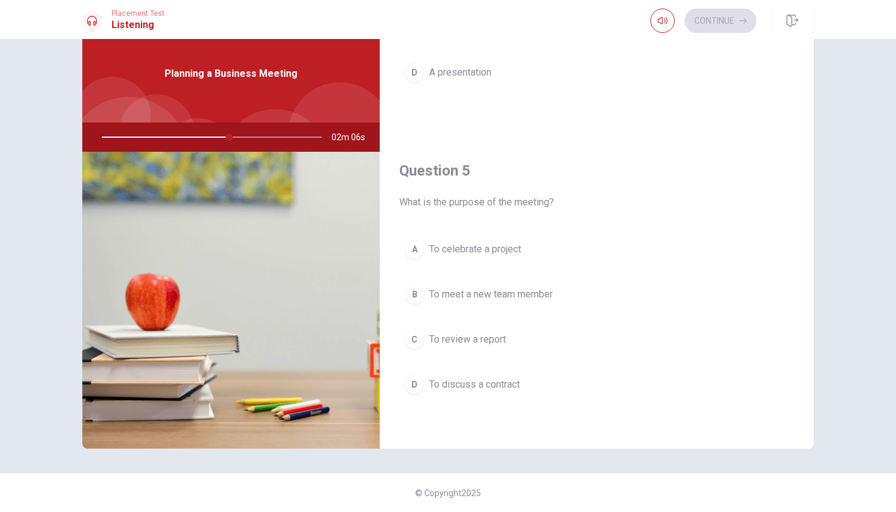
scroll to position [1137, 0]
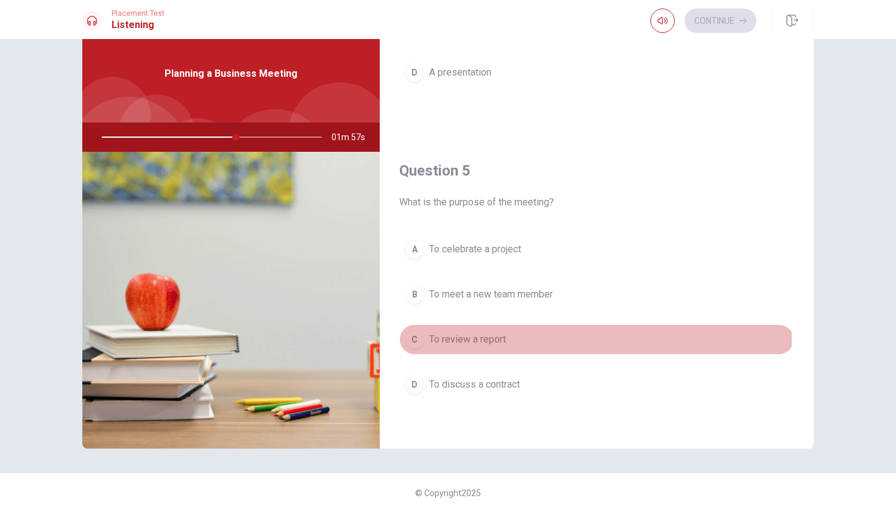
click at [418, 339] on div "C" at bounding box center [415, 340] width 20 height 20
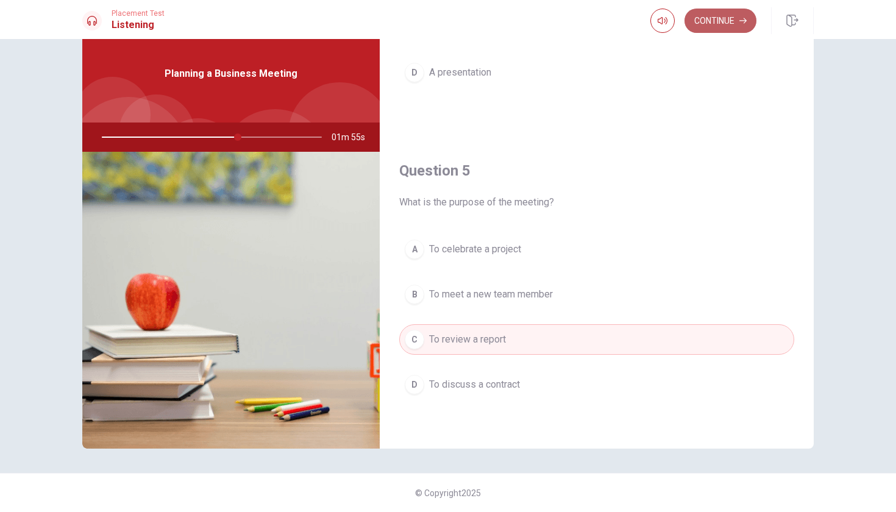
click at [718, 22] on button "Continue" at bounding box center [721, 21] width 72 height 24
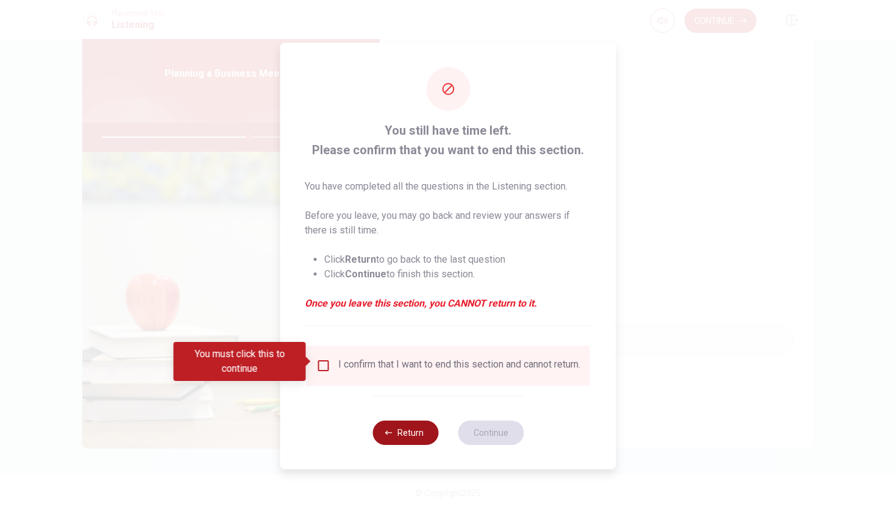
click at [404, 438] on button "Return" at bounding box center [406, 433] width 66 height 24
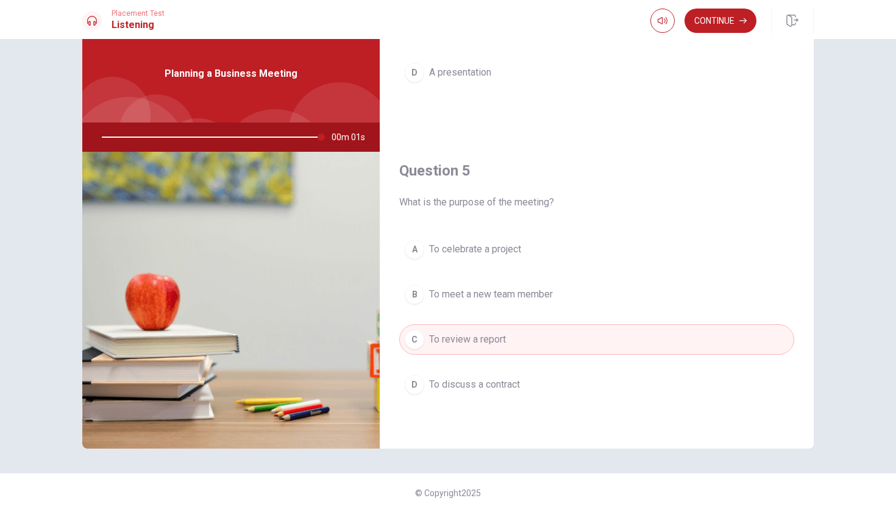
scroll to position [0, 0]
type input "0"
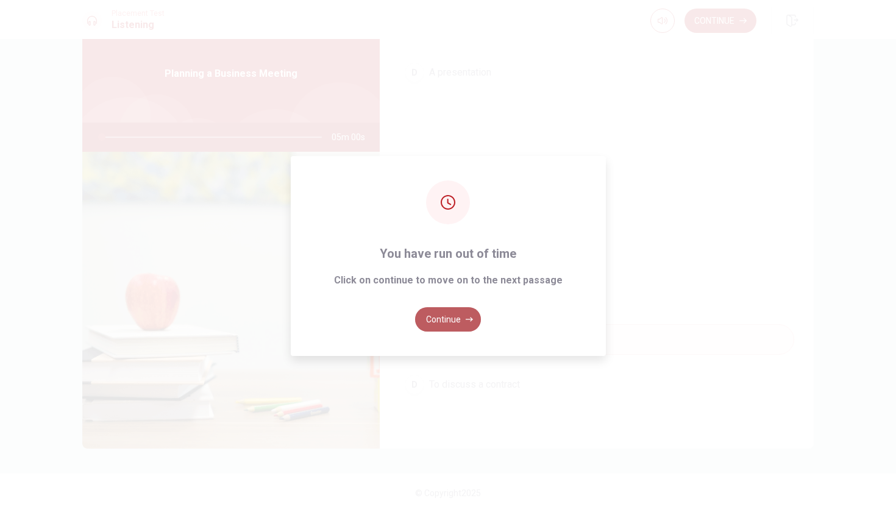
click at [455, 321] on button "Continue" at bounding box center [448, 319] width 66 height 24
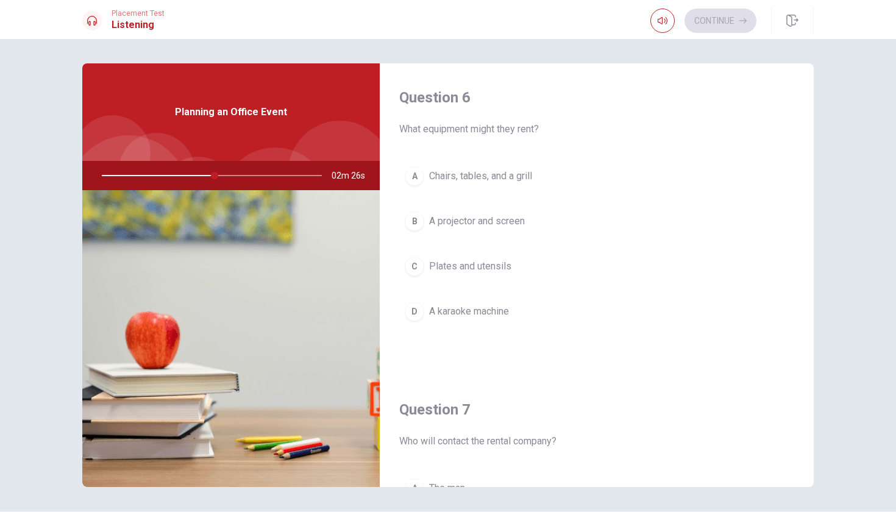
click at [516, 174] on span "Chairs, tables, and a grill" at bounding box center [480, 176] width 103 height 15
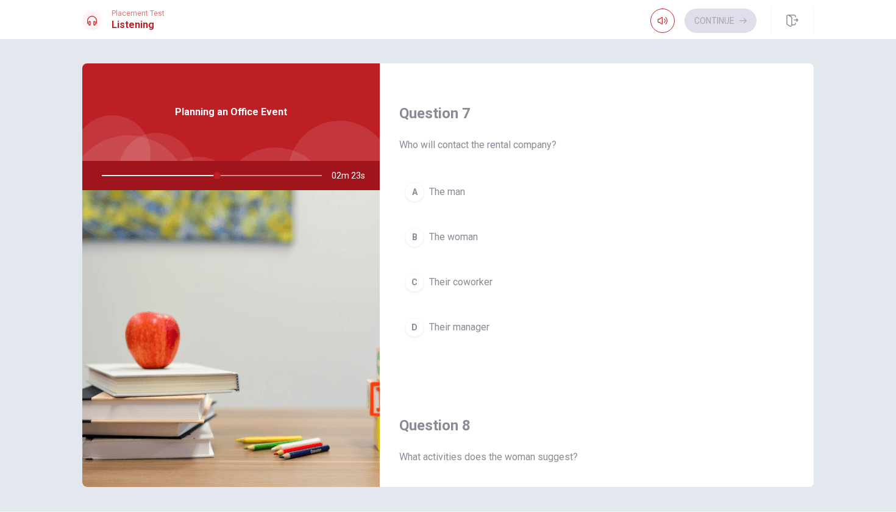
scroll to position [302, 0]
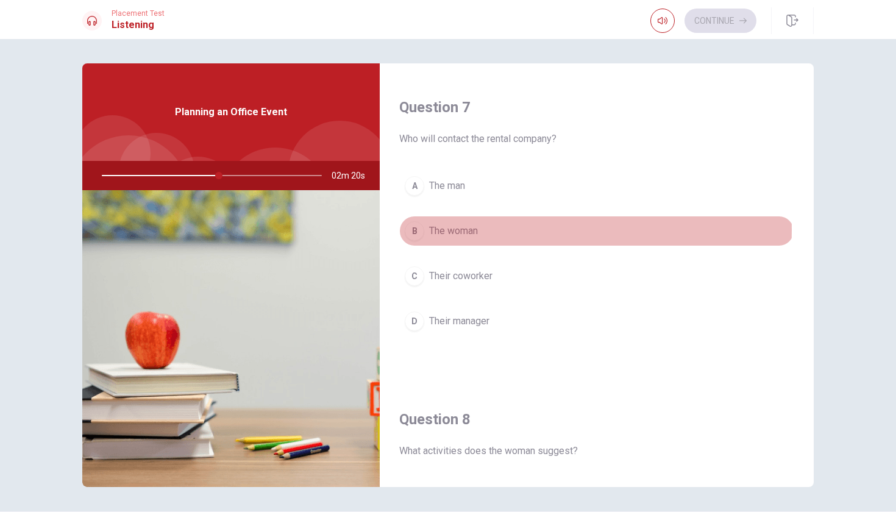
click at [454, 230] on span "The woman" at bounding box center [453, 231] width 49 height 15
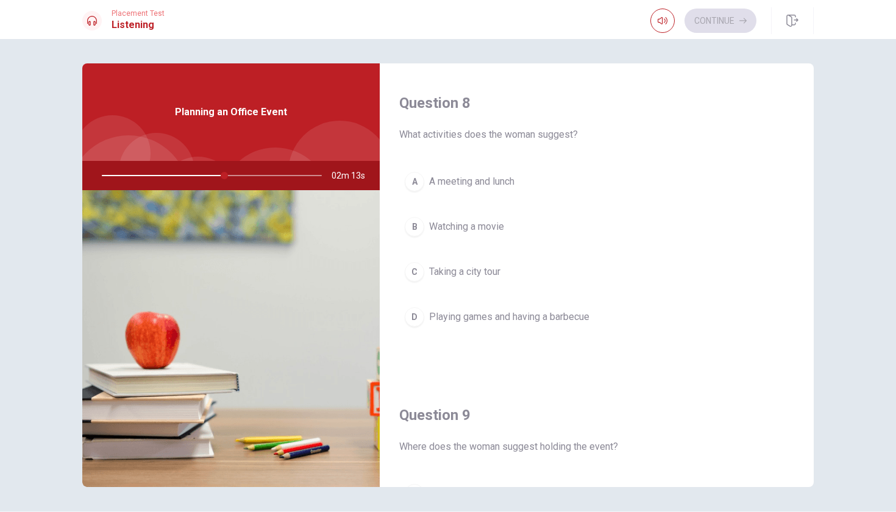
scroll to position [615, 0]
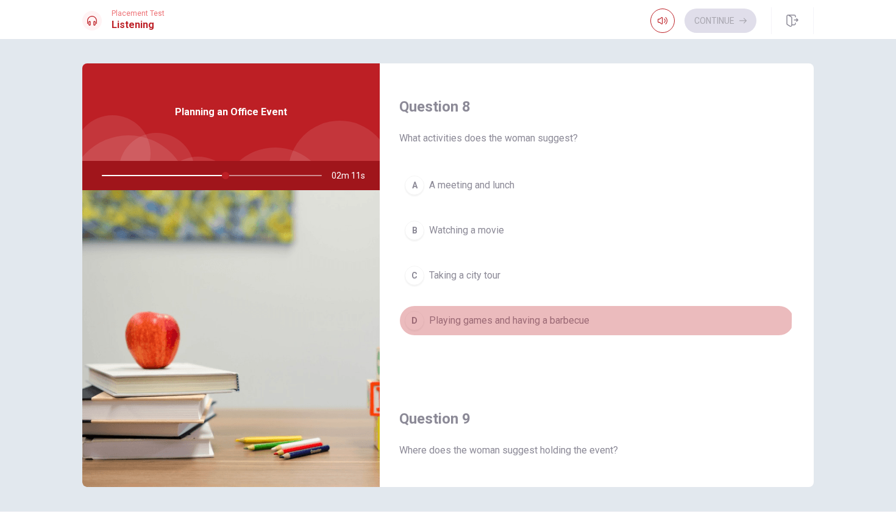
click at [487, 319] on span "Playing games and having a barbecue" at bounding box center [509, 320] width 160 height 15
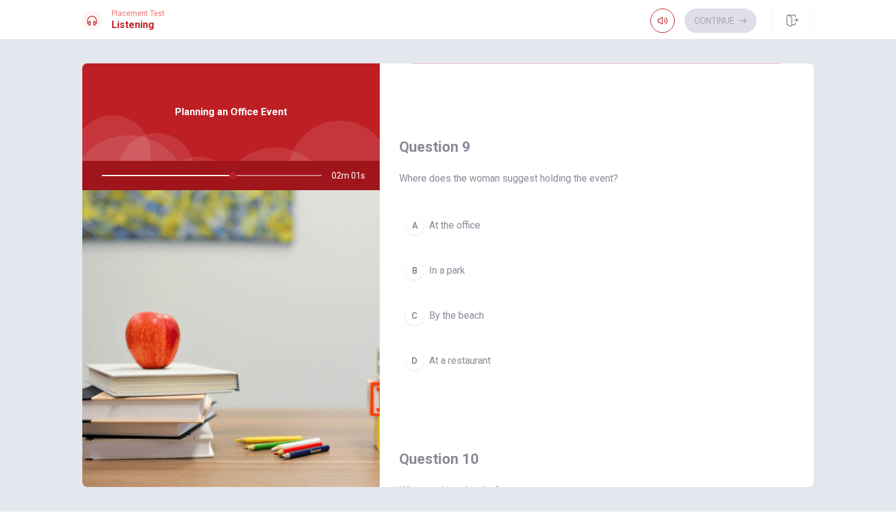
scroll to position [895, 0]
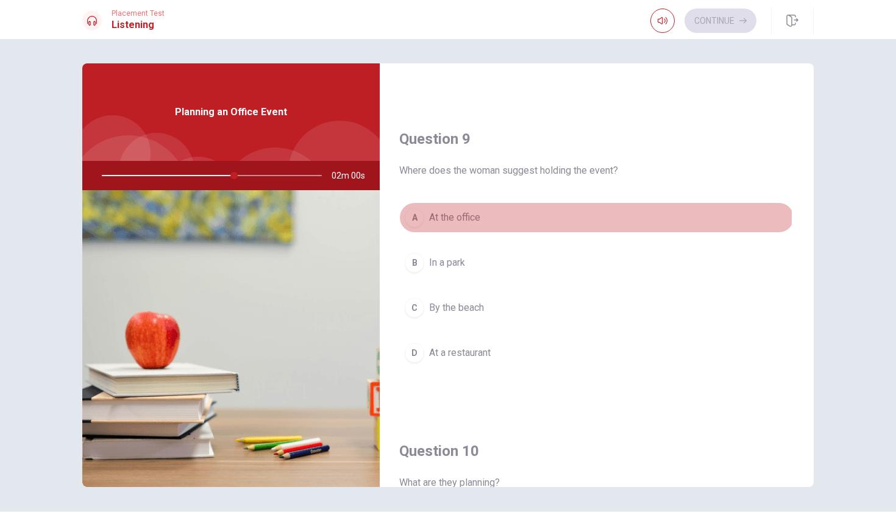
click at [463, 218] on span "At the office" at bounding box center [454, 217] width 51 height 15
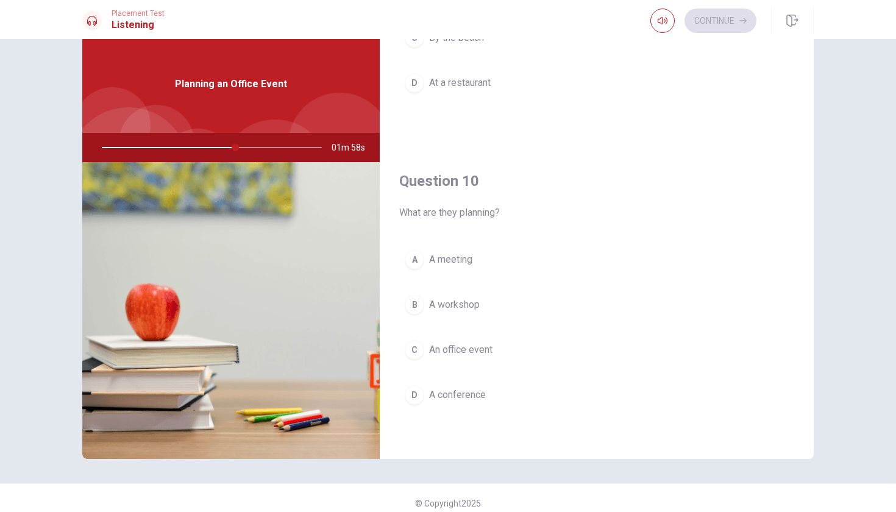
scroll to position [29, 0]
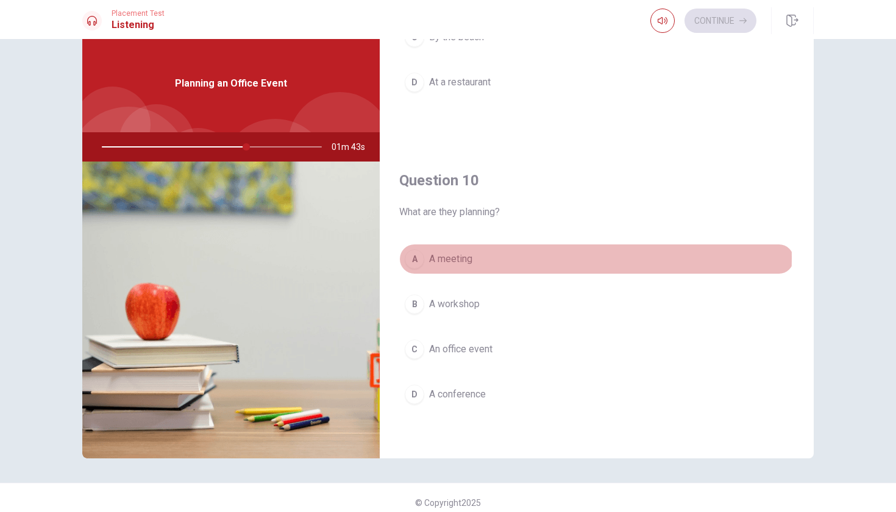
click at [450, 258] on span "A meeting" at bounding box center [450, 259] width 43 height 15
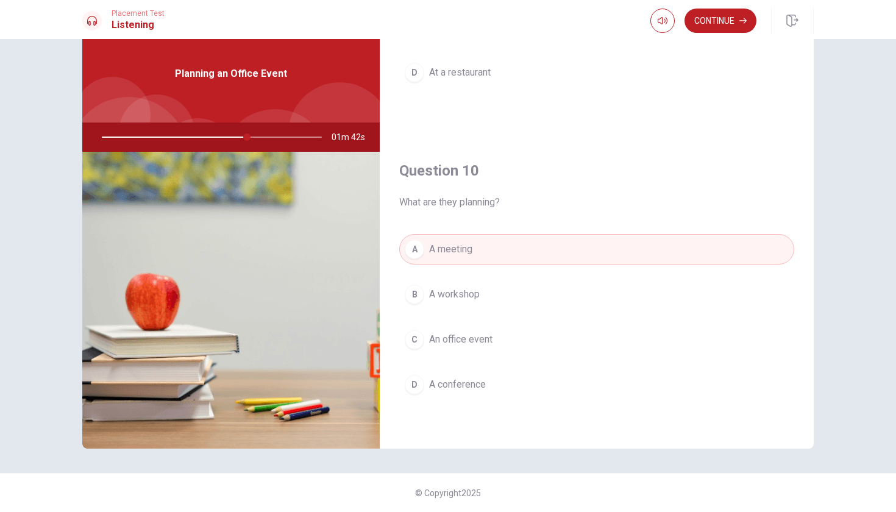
scroll to position [38, 0]
type input "0"
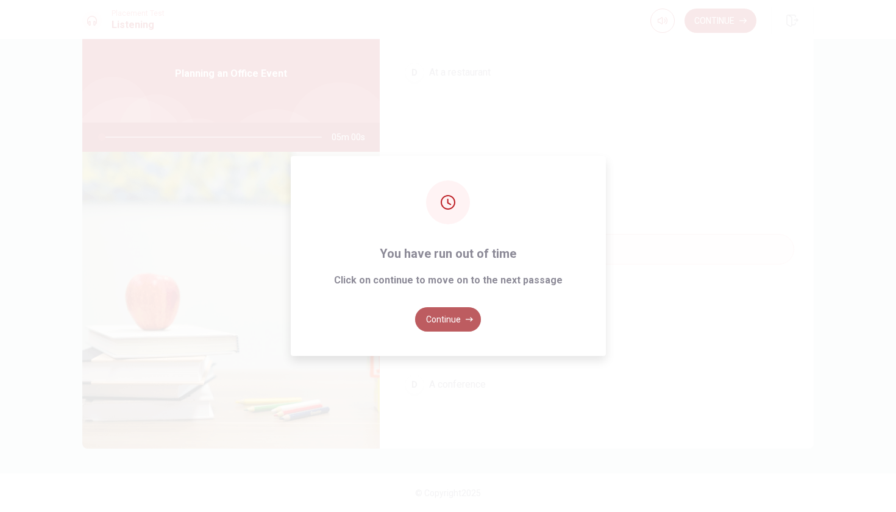
click at [467, 326] on button "Continue" at bounding box center [448, 319] width 66 height 24
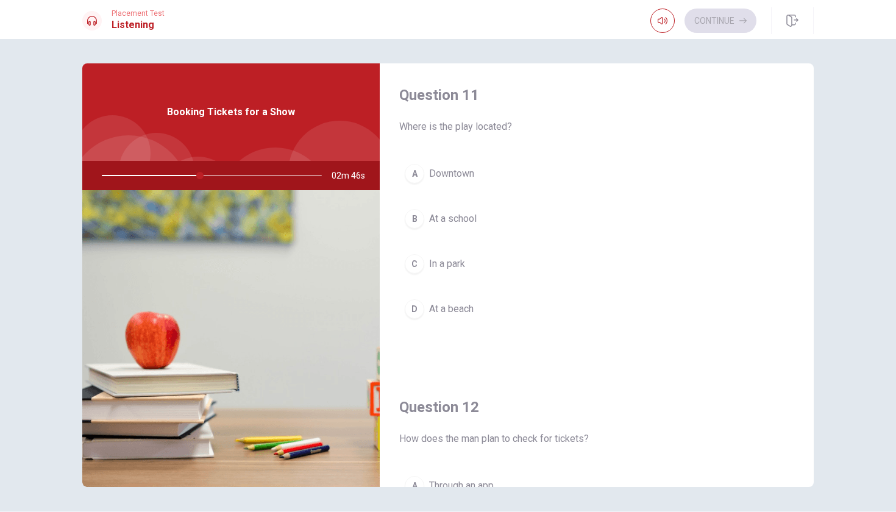
scroll to position [0, 0]
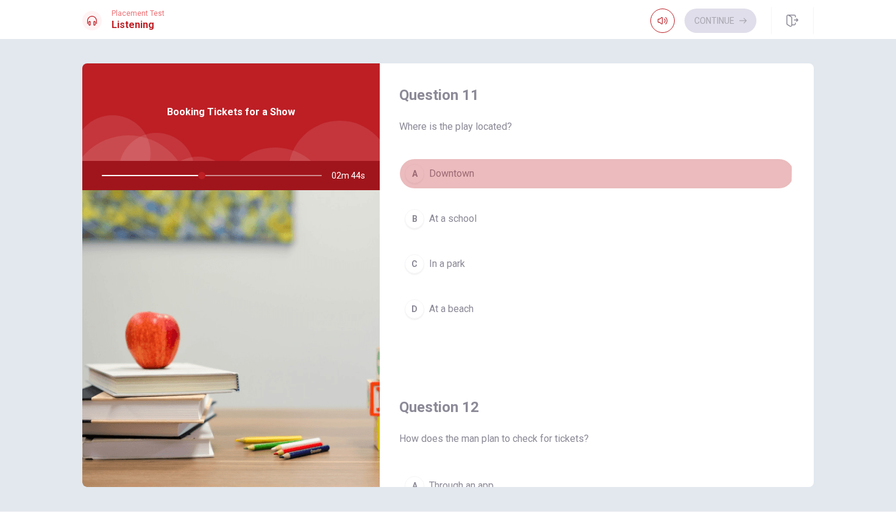
click at [446, 170] on span "Downtown" at bounding box center [451, 173] width 45 height 15
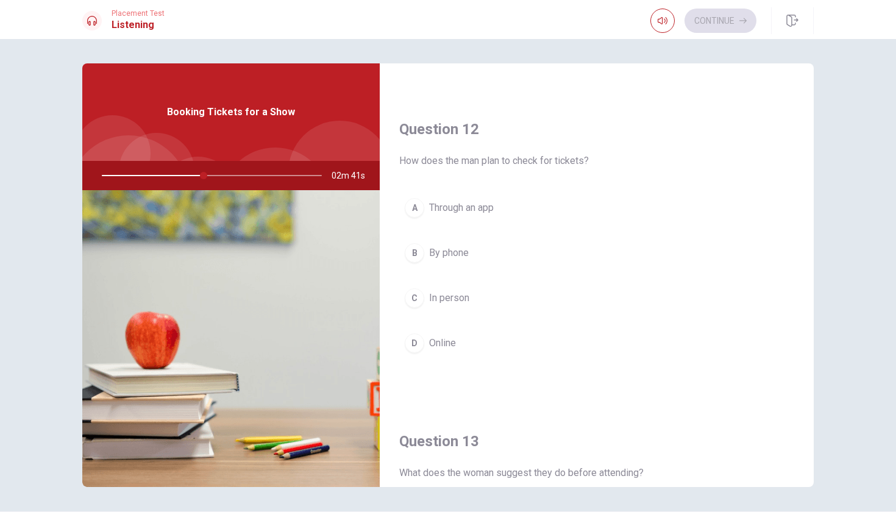
scroll to position [285, 0]
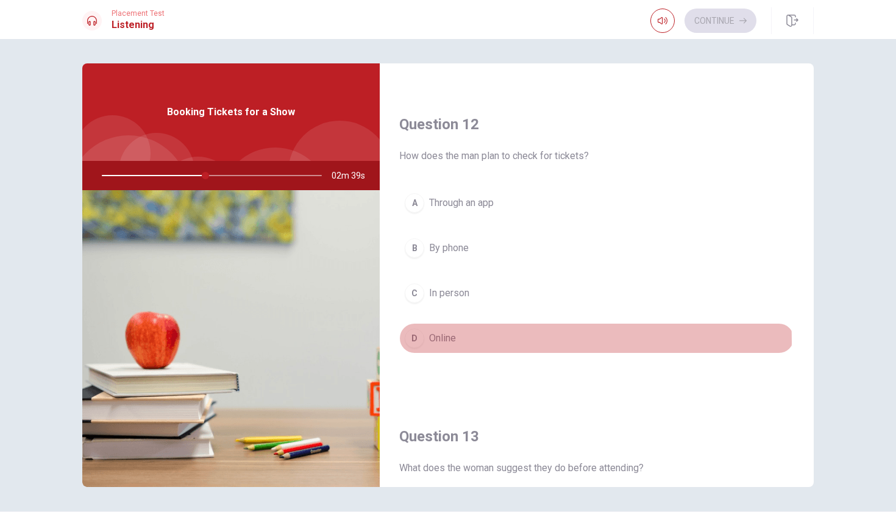
click at [438, 342] on span "Online" at bounding box center [442, 338] width 27 height 15
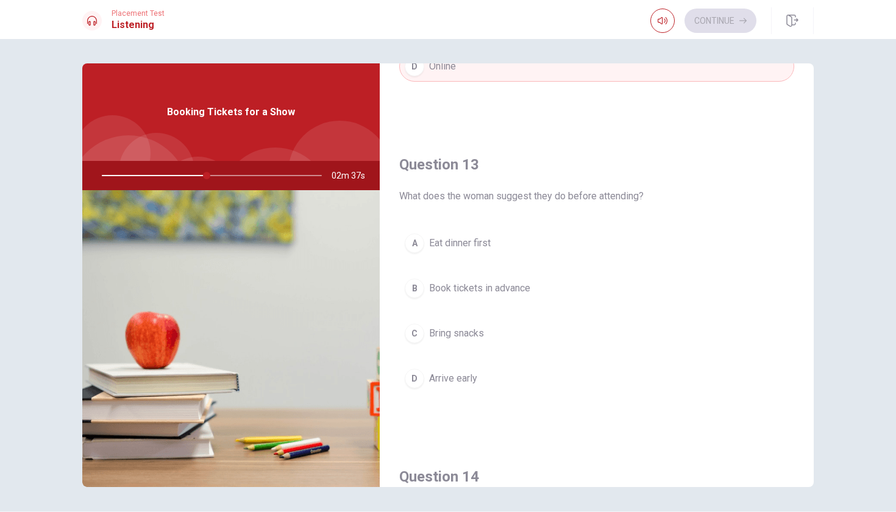
scroll to position [577, 0]
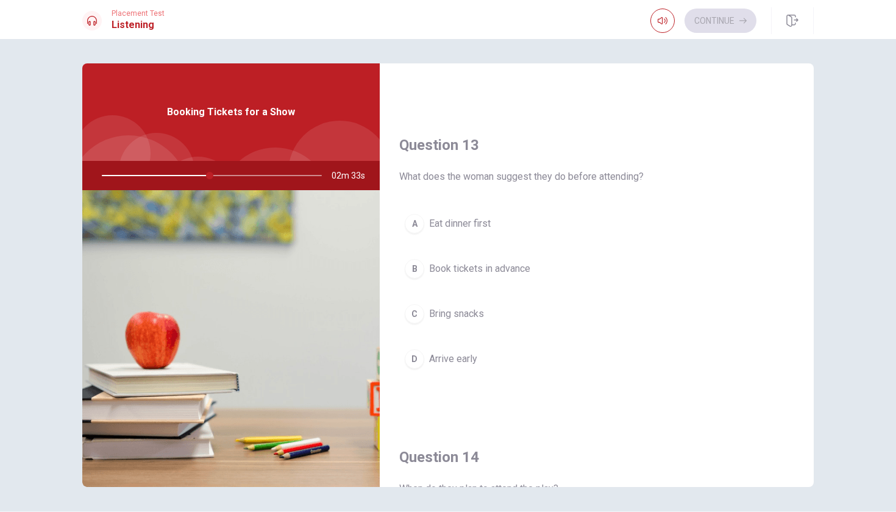
click at [513, 268] on span "Book tickets in advance" at bounding box center [479, 269] width 101 height 15
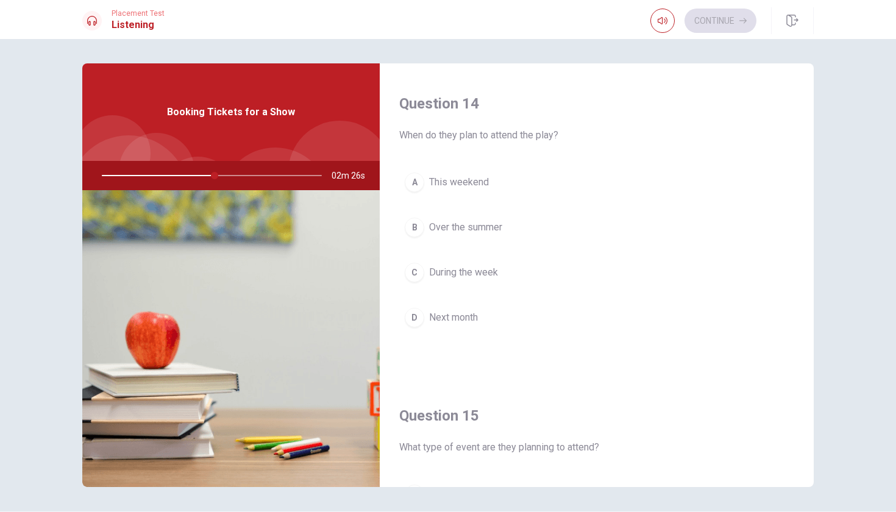
scroll to position [933, 0]
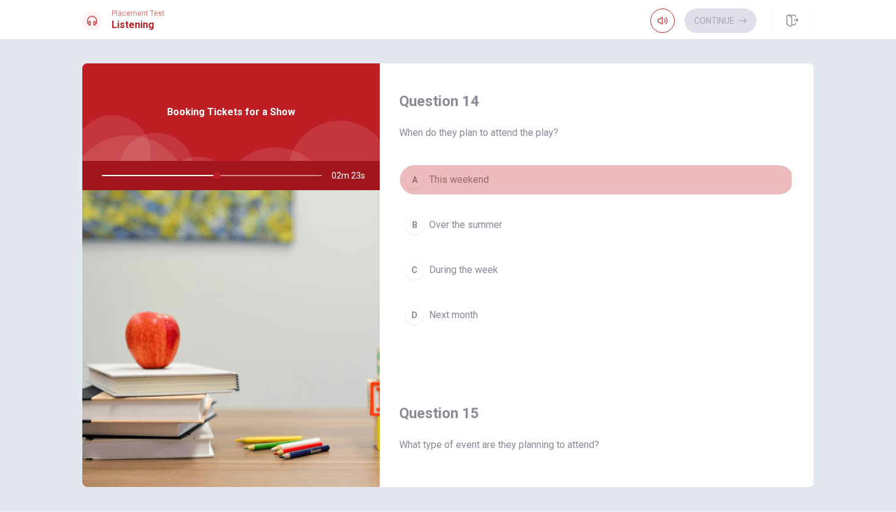
click at [469, 176] on span "This weekend" at bounding box center [459, 180] width 60 height 15
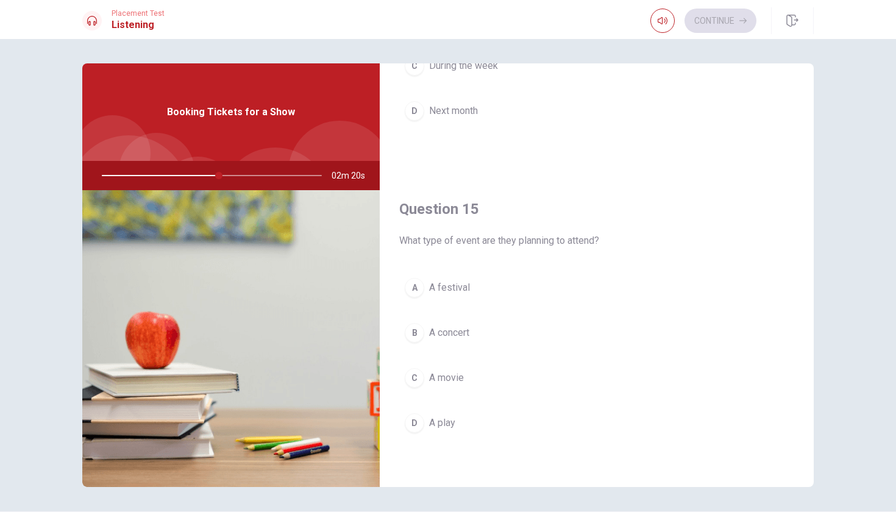
scroll to position [1137, 0]
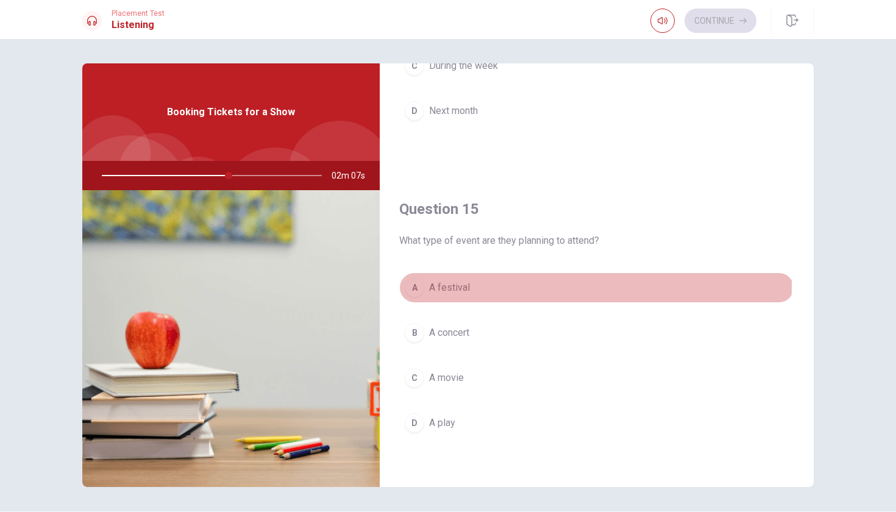
click at [448, 284] on span "A festival" at bounding box center [449, 288] width 41 height 15
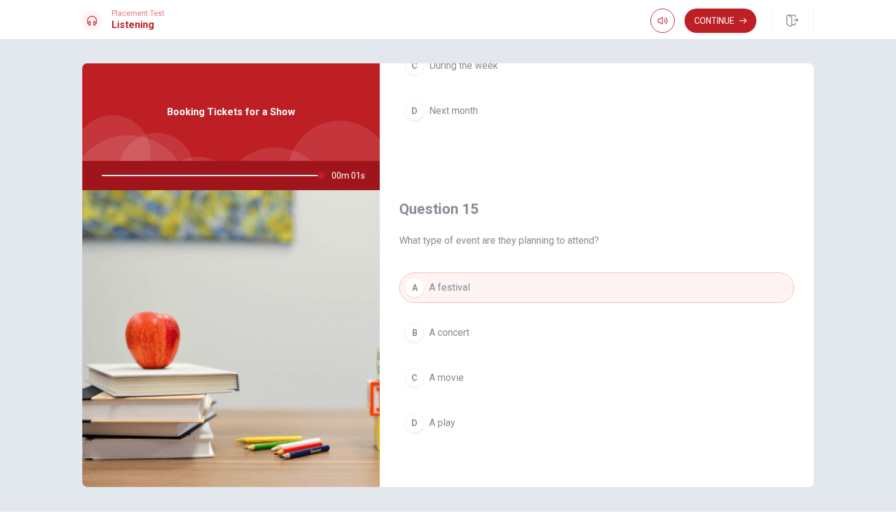
type input "0"
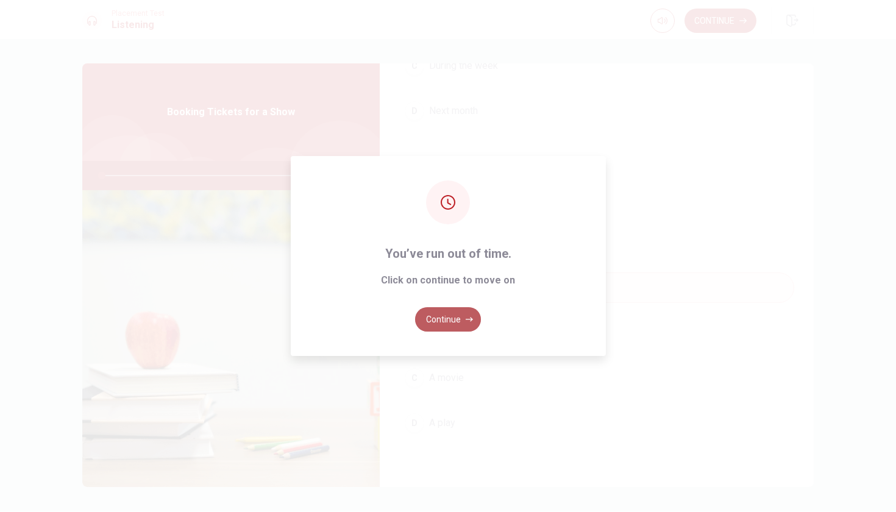
click at [449, 318] on button "Continue" at bounding box center [448, 319] width 66 height 24
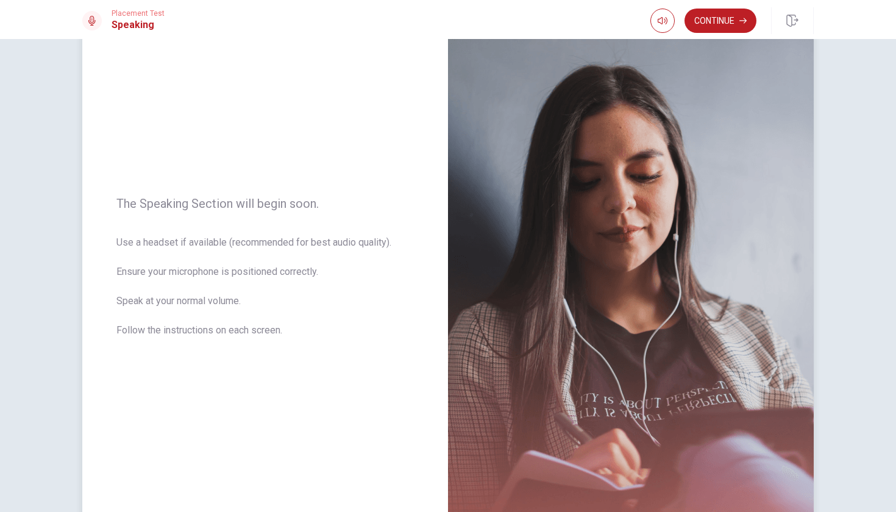
scroll to position [70, 0]
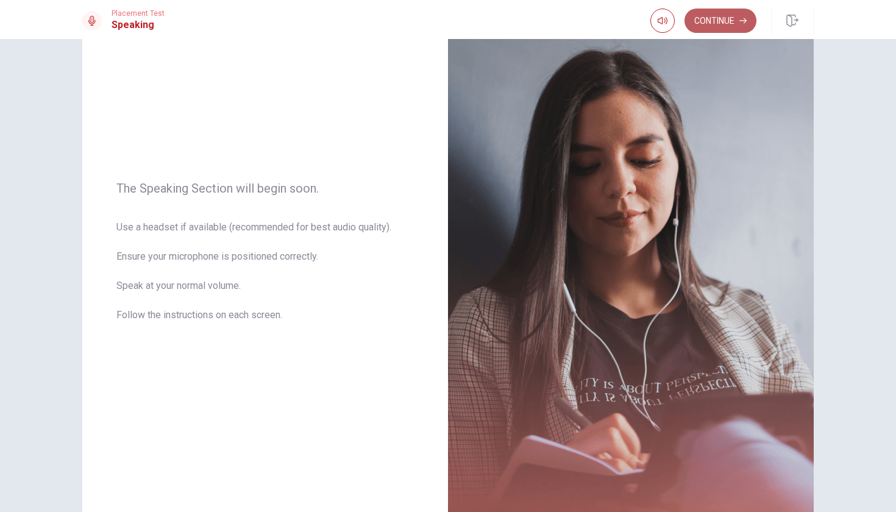
click at [738, 19] on button "Continue" at bounding box center [721, 21] width 72 height 24
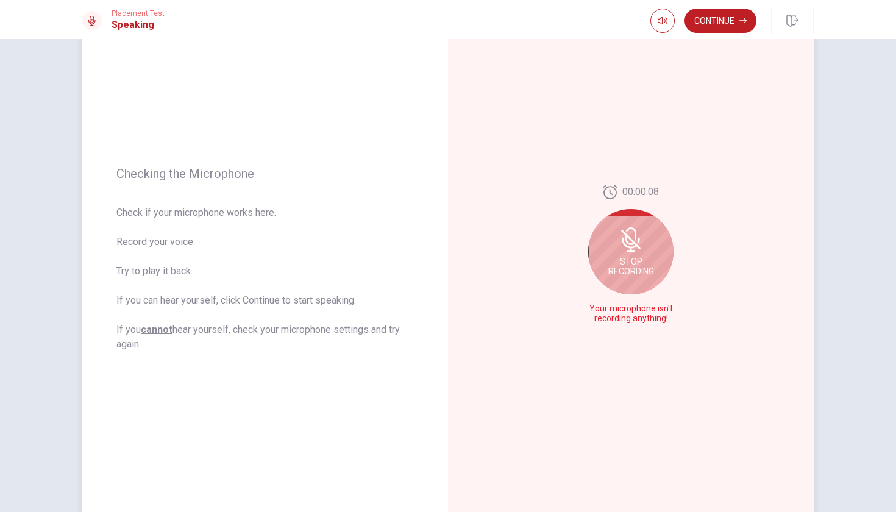
click at [626, 256] on div "Stop Recording" at bounding box center [630, 251] width 85 height 85
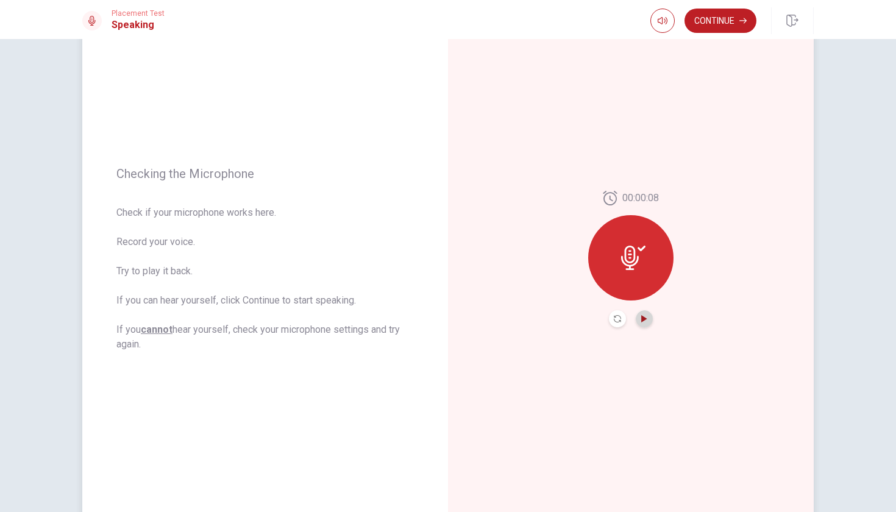
click at [642, 316] on icon "Play Audio" at bounding box center [644, 318] width 7 height 7
click at [642, 315] on button "Play Audio" at bounding box center [644, 318] width 17 height 17
click at [626, 257] on icon at bounding box center [633, 258] width 24 height 24
click at [642, 319] on icon "Play Audio" at bounding box center [644, 318] width 5 height 7
click at [635, 266] on icon at bounding box center [633, 258] width 24 height 24
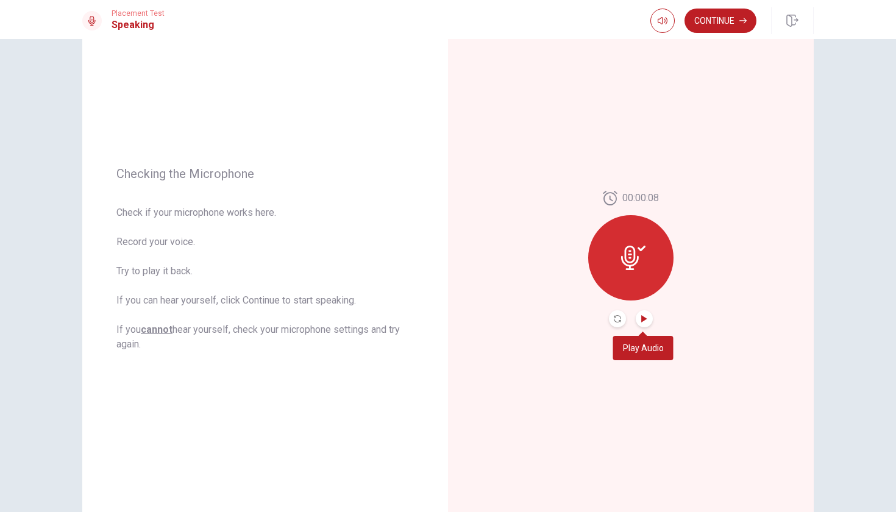
click at [642, 320] on icon "Play Audio" at bounding box center [644, 318] width 5 height 7
click at [624, 267] on icon at bounding box center [633, 258] width 24 height 24
click at [629, 254] on icon at bounding box center [630, 258] width 18 height 24
click at [614, 321] on icon "Record Again" at bounding box center [617, 318] width 7 height 7
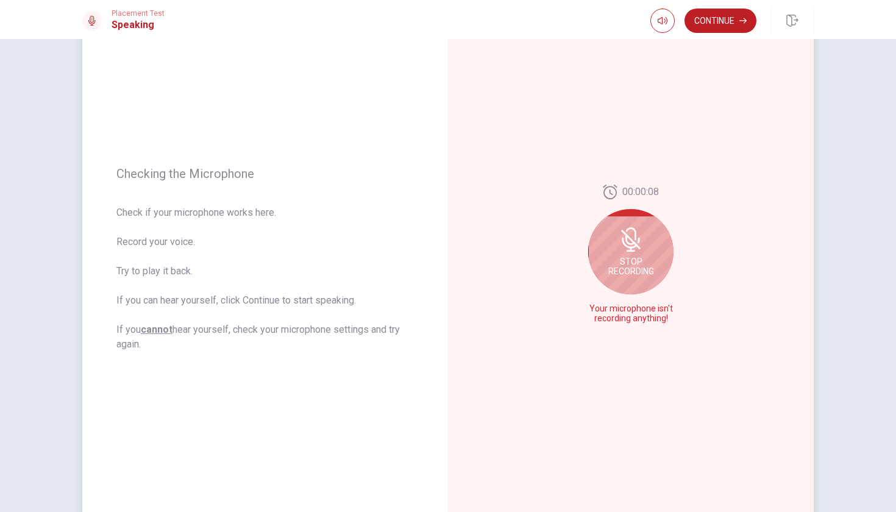
click at [624, 248] on icon at bounding box center [629, 243] width 15 height 11
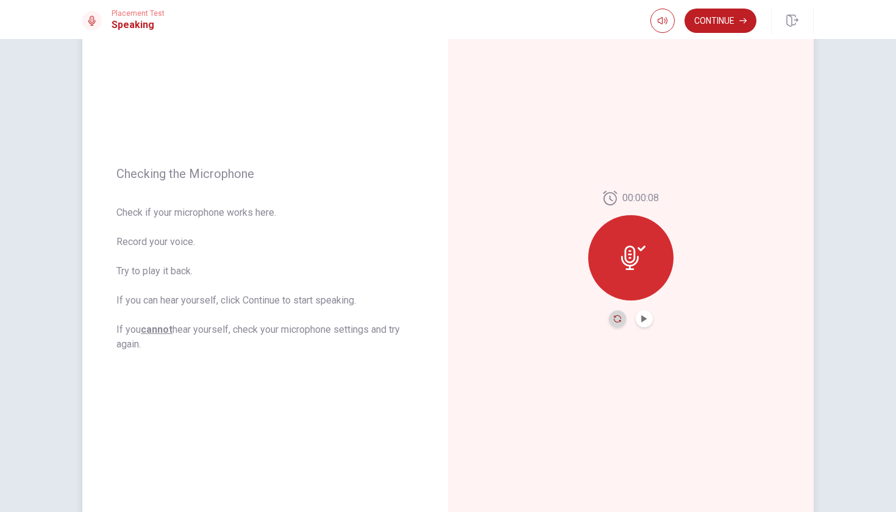
click at [614, 320] on icon "Record Again" at bounding box center [617, 318] width 7 height 7
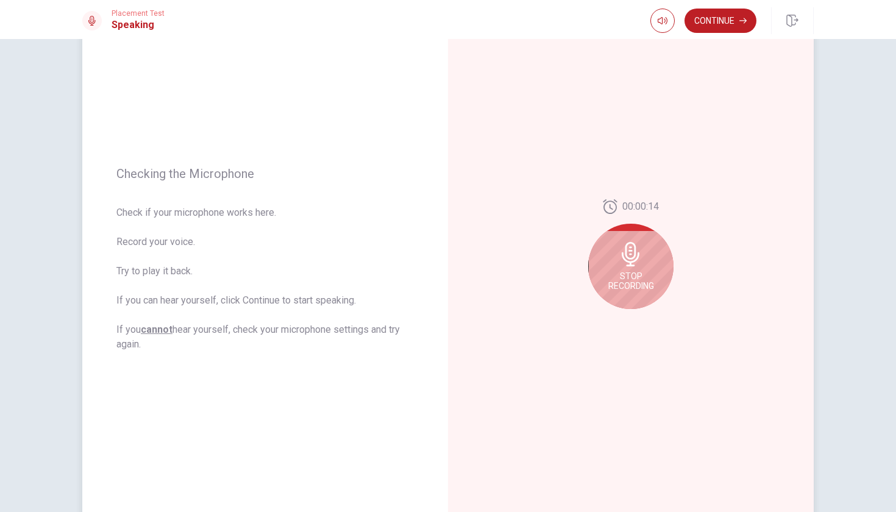
click at [629, 255] on icon at bounding box center [631, 254] width 18 height 24
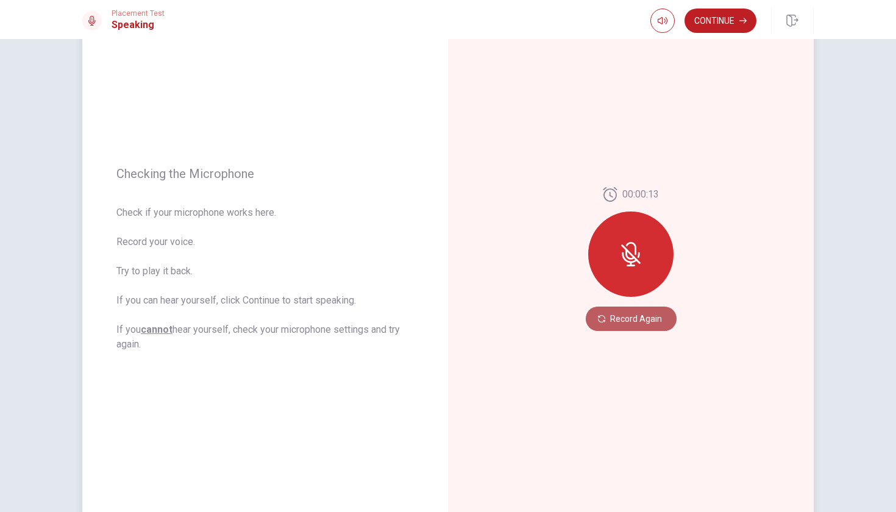
click at [609, 315] on button "Record Again" at bounding box center [631, 319] width 91 height 24
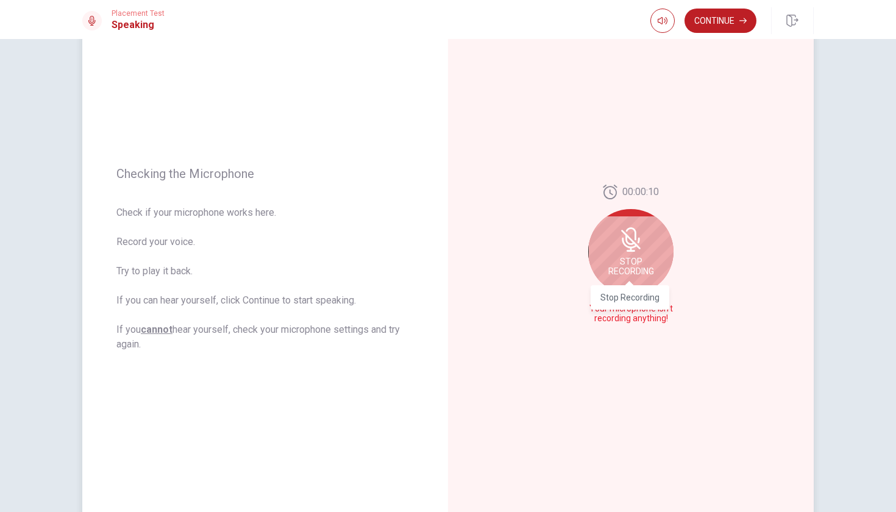
click at [628, 259] on span "Stop Recording" at bounding box center [632, 267] width 46 height 20
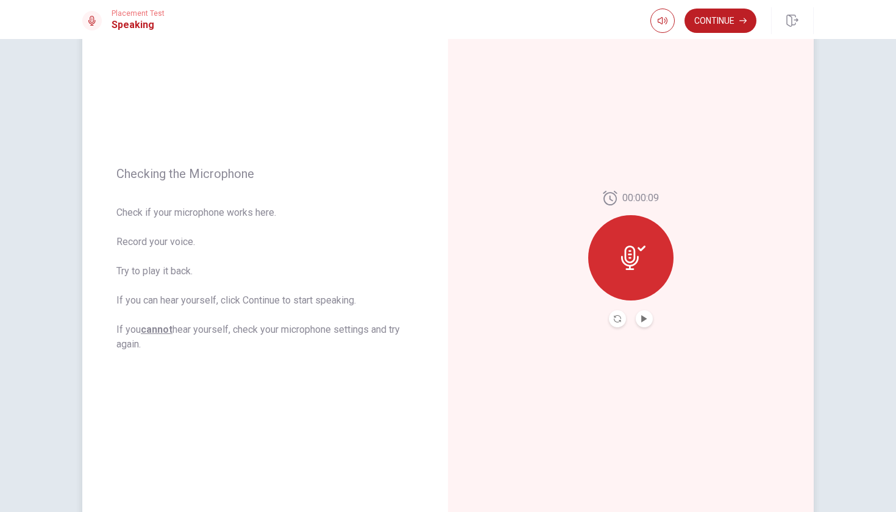
click at [631, 259] on icon at bounding box center [633, 258] width 24 height 24
click at [617, 318] on icon "Record Again" at bounding box center [617, 318] width 7 height 7
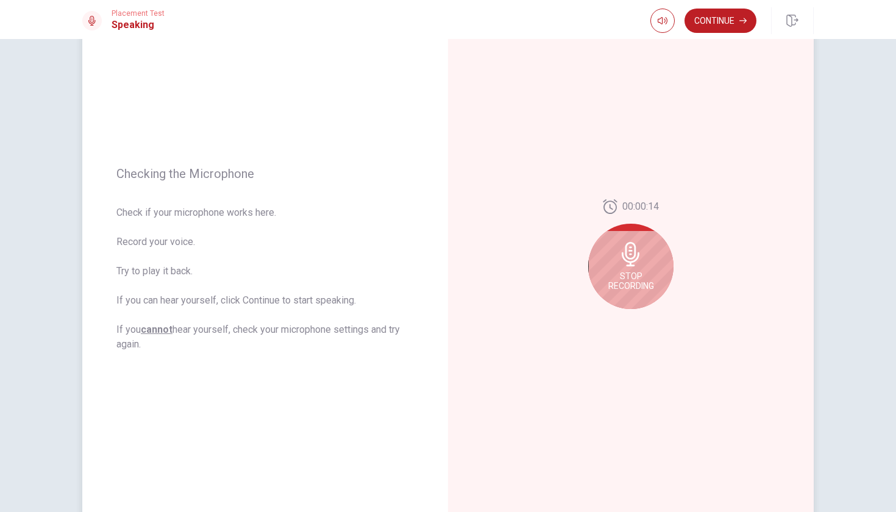
click at [628, 260] on icon at bounding box center [631, 254] width 24 height 24
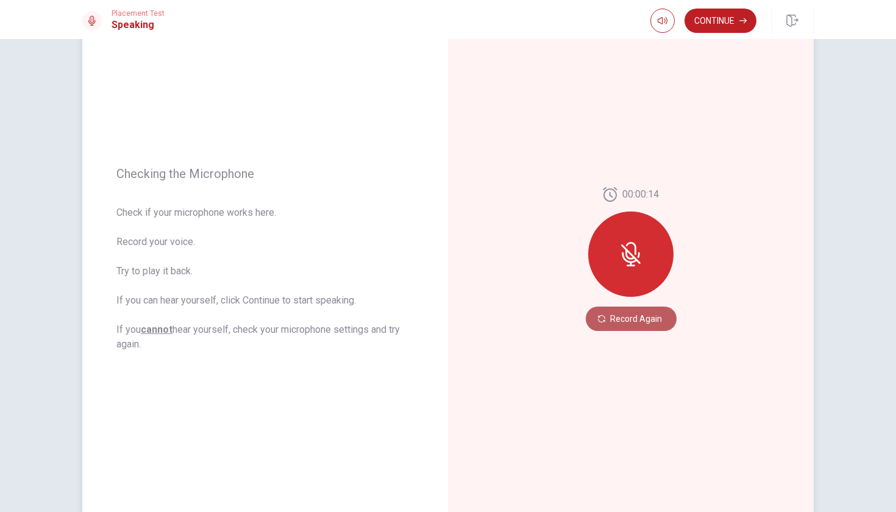
click at [608, 315] on button "Record Again" at bounding box center [631, 319] width 91 height 24
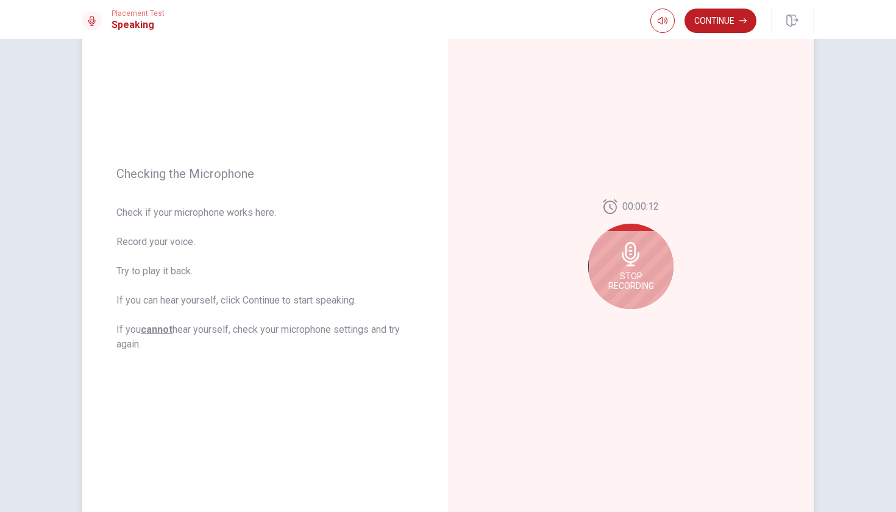
click at [621, 265] on icon at bounding box center [631, 254] width 24 height 24
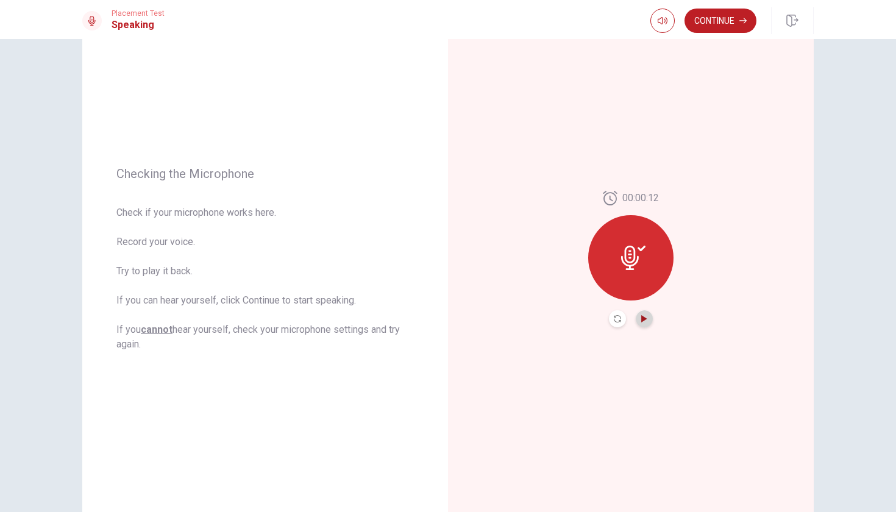
click at [641, 320] on icon "Play Audio" at bounding box center [644, 318] width 7 height 7
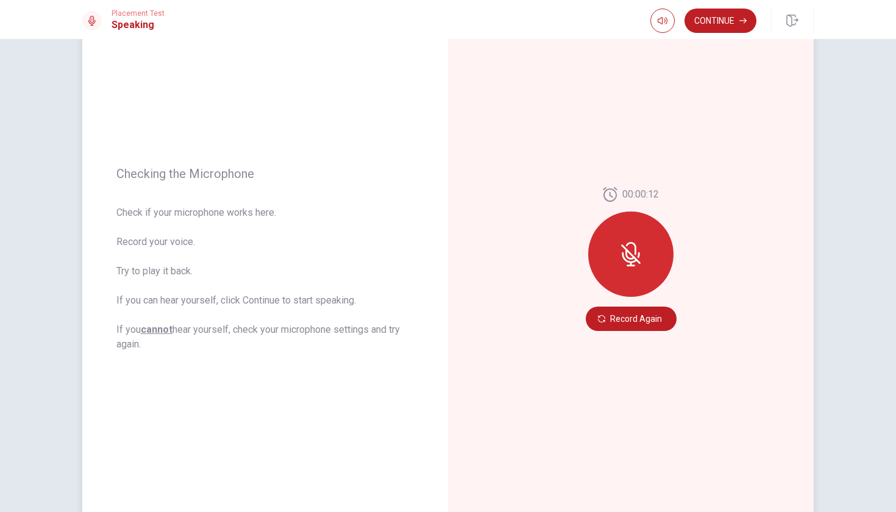
click at [560, 269] on div "00:00:12 Record Again" at bounding box center [631, 259] width 366 height 532
click at [634, 251] on icon at bounding box center [631, 248] width 10 height 13
click at [598, 322] on icon "button" at bounding box center [601, 318] width 7 height 7
click at [604, 311] on button "Record Again" at bounding box center [631, 319] width 91 height 24
click at [637, 322] on button "Record Again" at bounding box center [631, 319] width 91 height 24
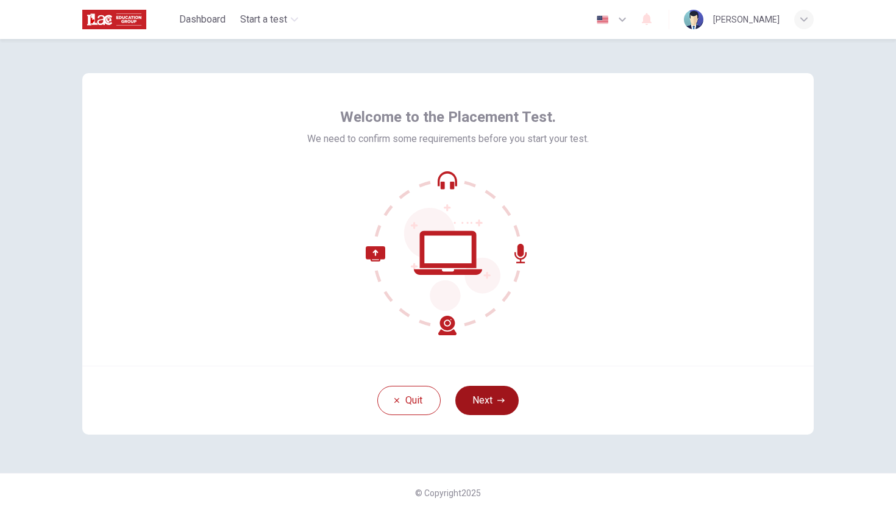
click at [494, 401] on button "Next" at bounding box center [487, 400] width 63 height 29
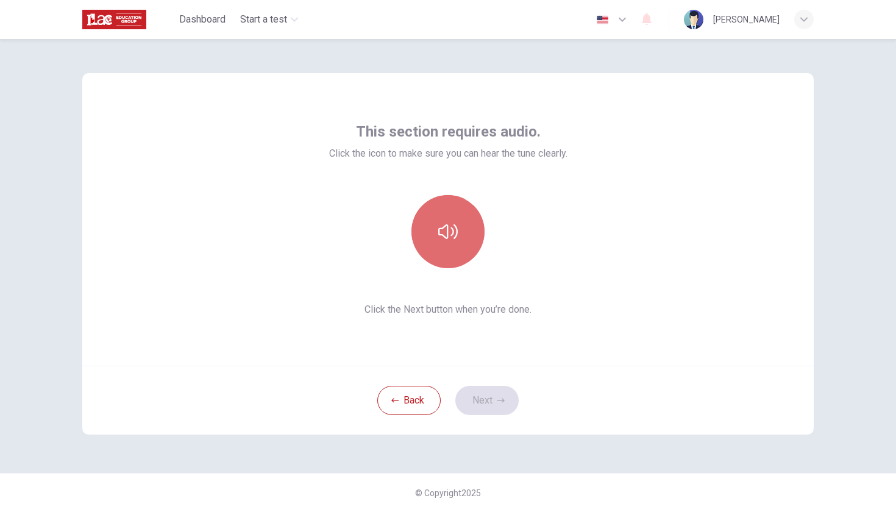
click at [444, 234] on icon "button" at bounding box center [448, 232] width 20 height 20
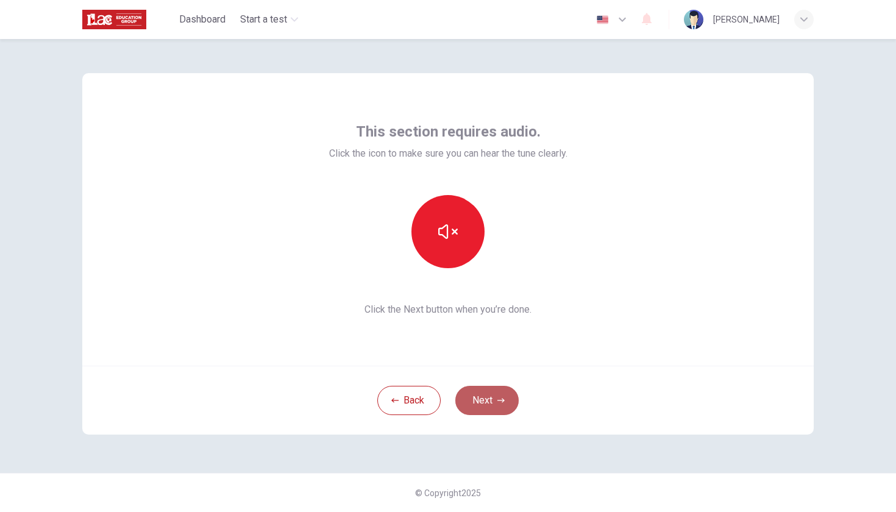
click at [493, 402] on button "Next" at bounding box center [487, 400] width 63 height 29
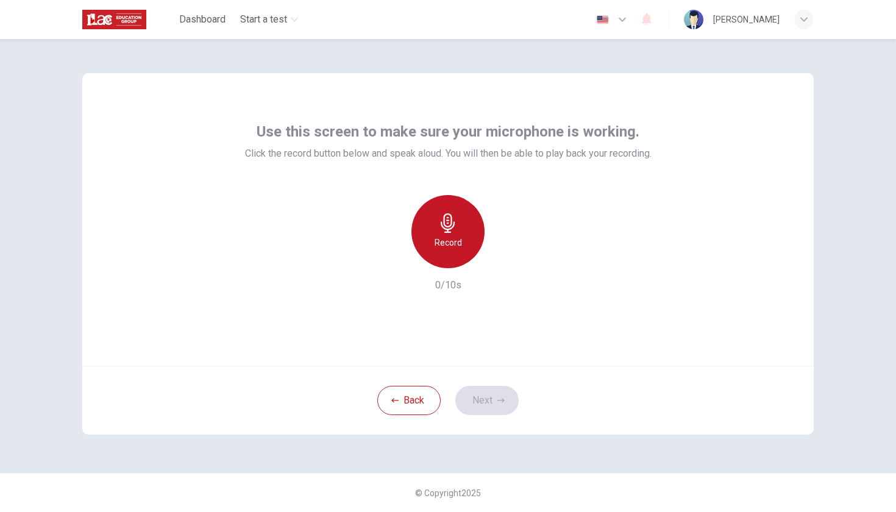
click at [455, 235] on div "Record" at bounding box center [448, 231] width 73 height 73
click at [454, 232] on icon "button" at bounding box center [448, 223] width 20 height 20
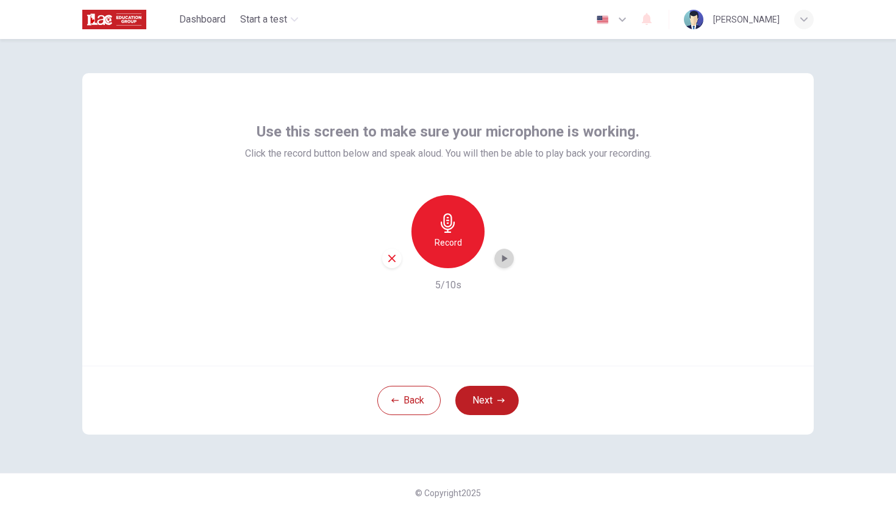
click at [508, 259] on icon "button" at bounding box center [504, 258] width 12 height 12
click at [452, 240] on h6 "Record" at bounding box center [448, 242] width 27 height 15
click at [444, 225] on icon "button" at bounding box center [448, 223] width 20 height 20
click at [506, 260] on icon "button" at bounding box center [505, 258] width 5 height 7
click at [451, 232] on icon "button" at bounding box center [448, 223] width 20 height 20
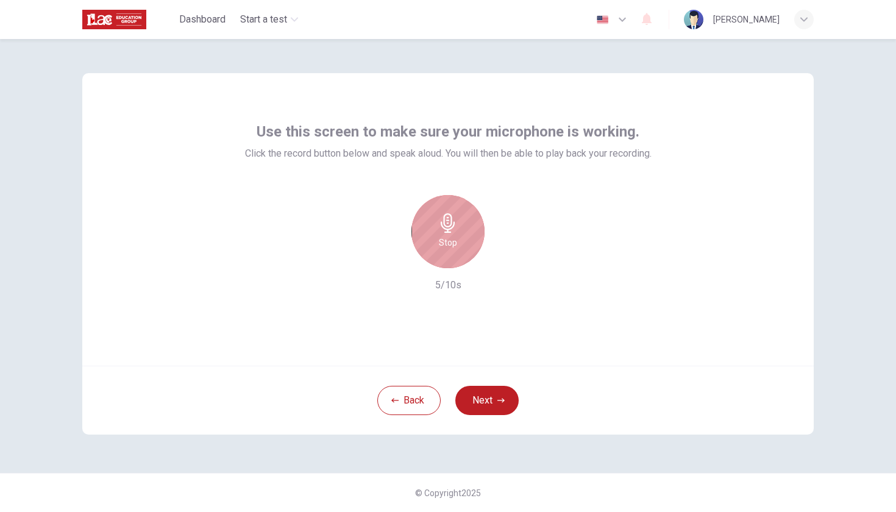
click at [453, 229] on icon "button" at bounding box center [448, 223] width 20 height 20
click at [504, 255] on icon "button" at bounding box center [504, 258] width 12 height 12
click at [449, 227] on icon "button" at bounding box center [448, 223] width 20 height 20
click at [453, 243] on h6 "Stop" at bounding box center [448, 242] width 18 height 15
click at [504, 254] on icon "button" at bounding box center [504, 258] width 12 height 12
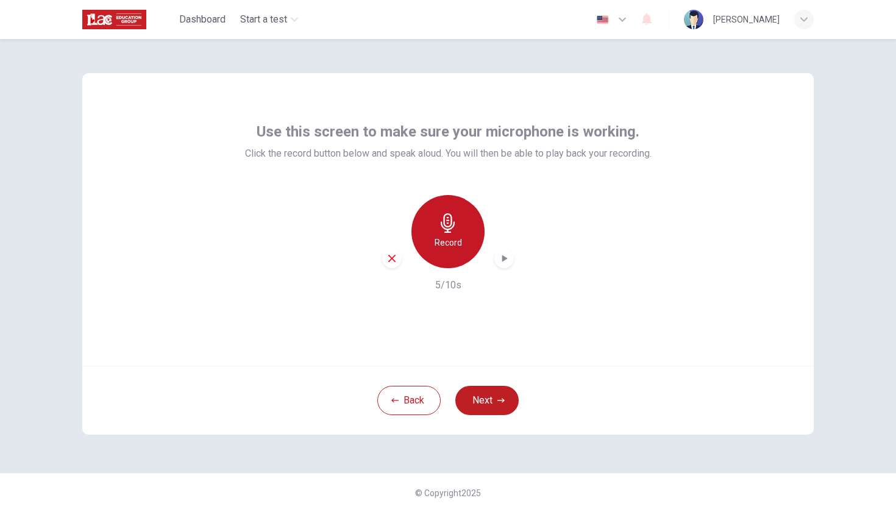
click at [449, 240] on h6 "Record" at bounding box center [448, 242] width 27 height 15
click at [443, 234] on div "Stop" at bounding box center [448, 231] width 73 height 73
click at [450, 234] on div "Record" at bounding box center [448, 231] width 73 height 73
click at [449, 227] on icon "button" at bounding box center [448, 223] width 20 height 20
click at [503, 259] on icon "button" at bounding box center [505, 258] width 5 height 7
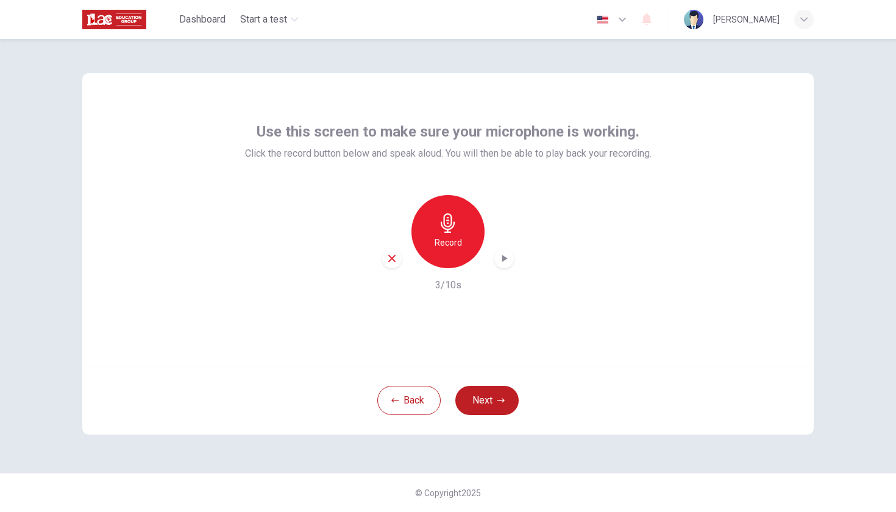
click at [394, 259] on icon "button" at bounding box center [392, 258] width 11 height 11
click at [456, 231] on icon "button" at bounding box center [448, 223] width 20 height 20
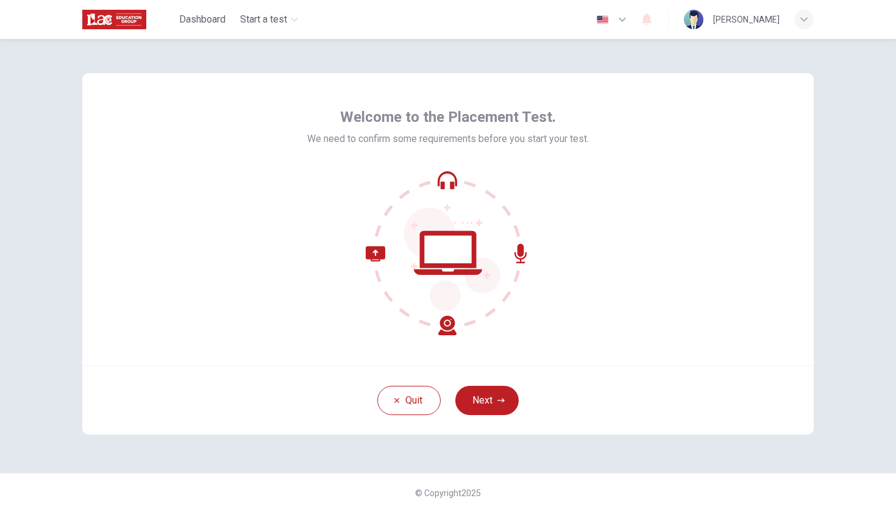
click at [627, 21] on icon "button" at bounding box center [622, 19] width 15 height 15
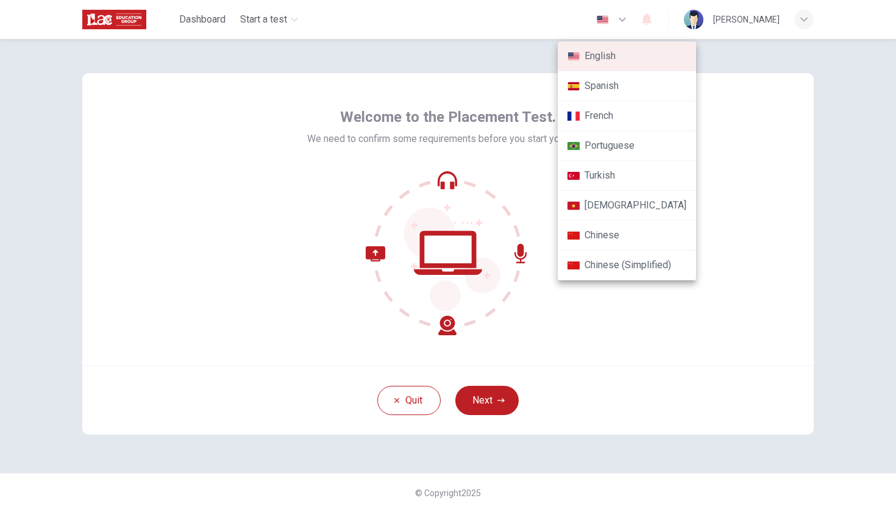
click at [729, 129] on div at bounding box center [448, 256] width 896 height 512
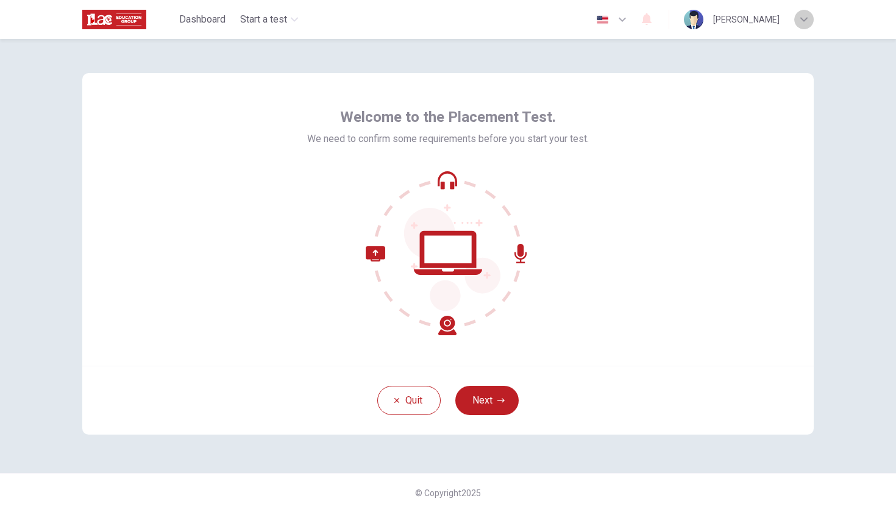
click at [803, 18] on icon "button" at bounding box center [804, 19] width 7 height 7
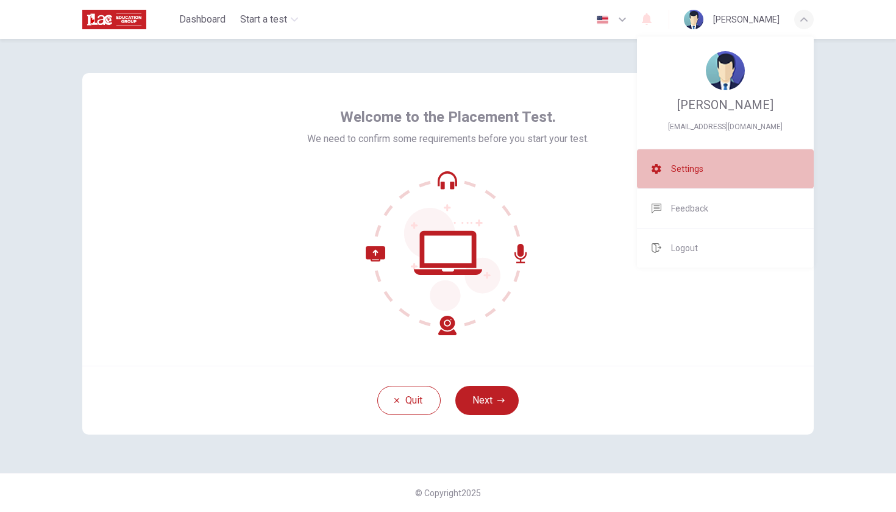
click at [700, 172] on span "Settings" at bounding box center [687, 169] width 32 height 15
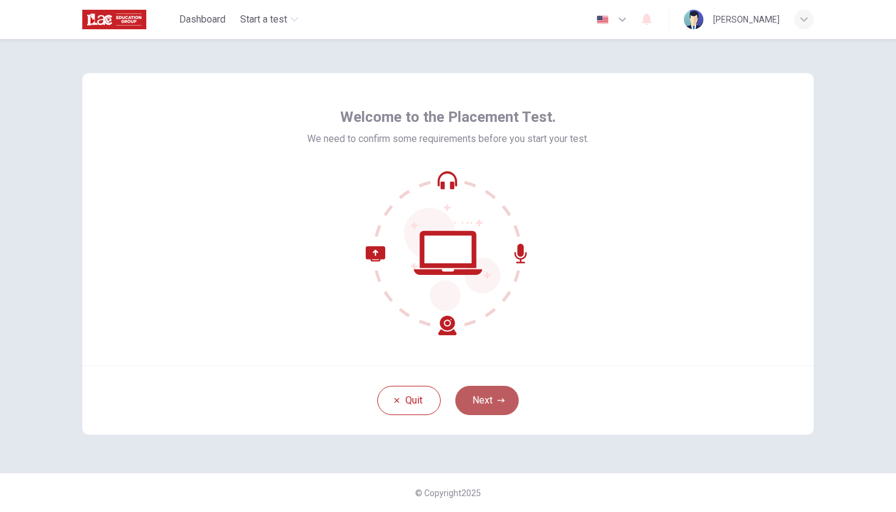
click at [489, 407] on button "Next" at bounding box center [487, 400] width 63 height 29
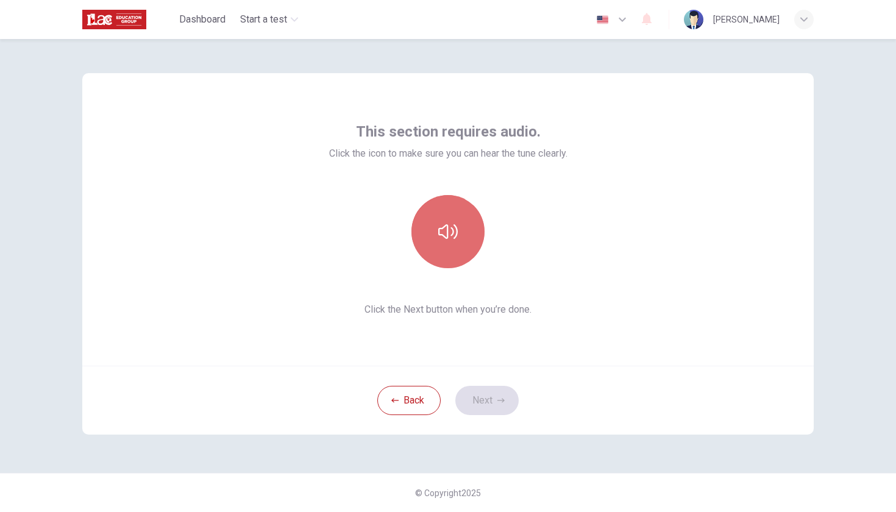
click at [463, 221] on button "button" at bounding box center [448, 231] width 73 height 73
click at [446, 224] on icon "button" at bounding box center [448, 232] width 20 height 20
click at [448, 234] on icon "button" at bounding box center [448, 231] width 20 height 15
click at [448, 227] on icon "button" at bounding box center [448, 231] width 20 height 15
click at [459, 220] on button "button" at bounding box center [448, 231] width 73 height 73
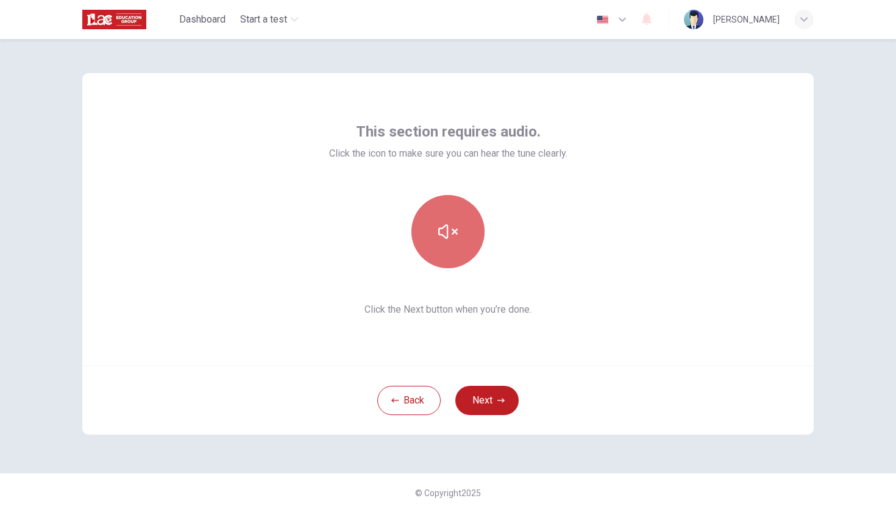
click at [456, 243] on button "button" at bounding box center [448, 231] width 73 height 73
click at [457, 231] on icon "button" at bounding box center [448, 231] width 20 height 15
drag, startPoint x: 435, startPoint y: 226, endPoint x: 449, endPoint y: 234, distance: 16.4
click at [449, 234] on button "button" at bounding box center [448, 231] width 73 height 73
click at [451, 238] on icon "button" at bounding box center [448, 232] width 20 height 20
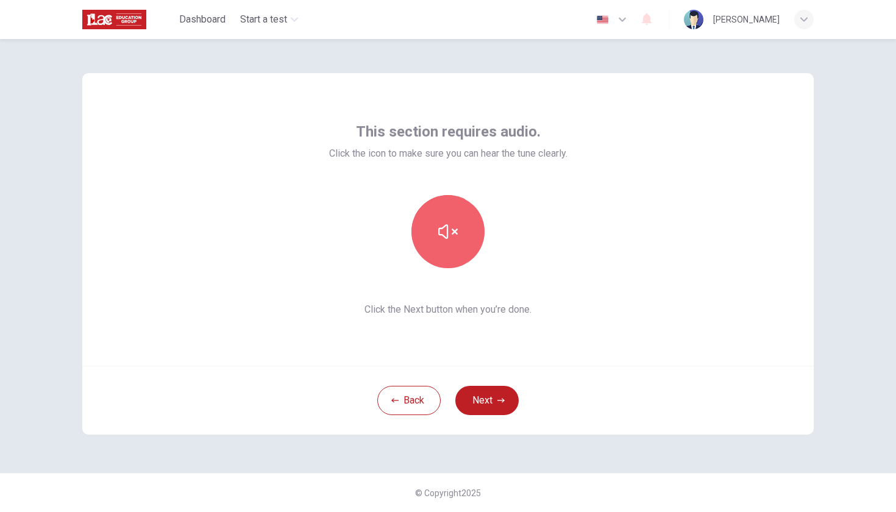
click at [446, 244] on button "button" at bounding box center [448, 231] width 73 height 73
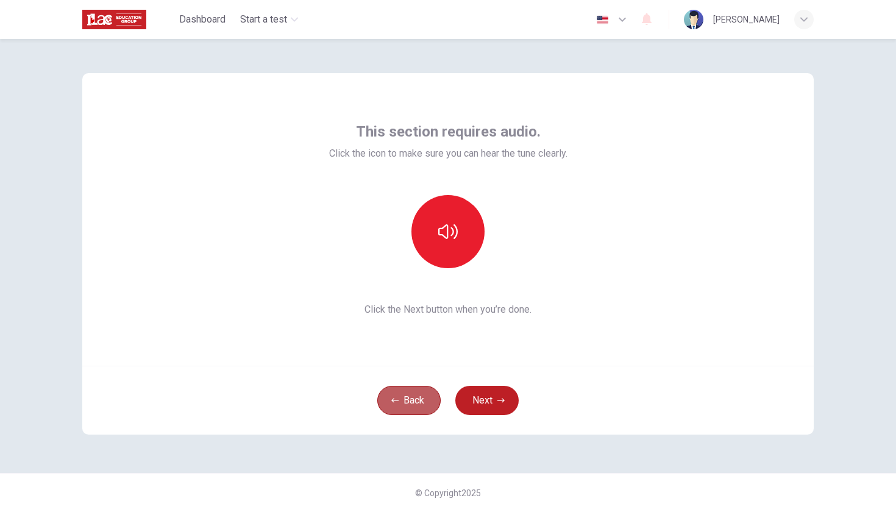
click at [426, 410] on button "Back" at bounding box center [408, 400] width 63 height 29
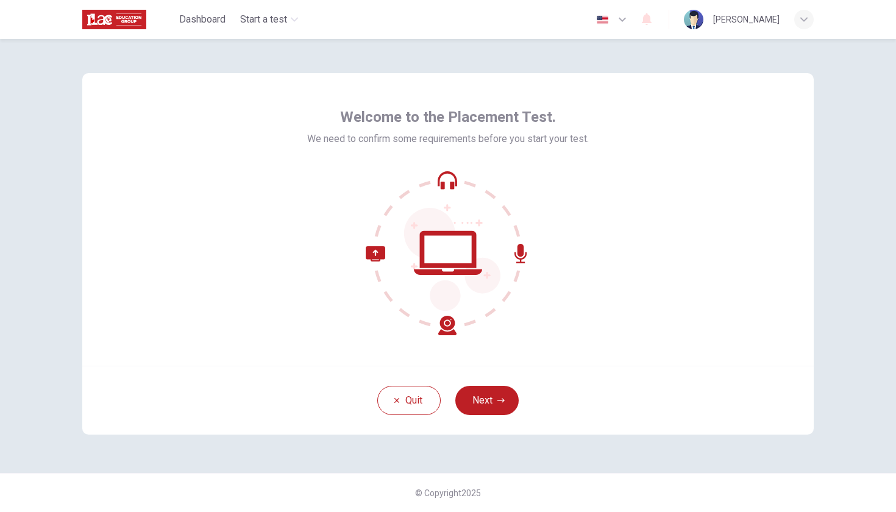
click at [447, 329] on icon at bounding box center [411, 290] width 91 height 89
click at [529, 250] on icon at bounding box center [448, 253] width 165 height 165
